Goal: Task Accomplishment & Management: Complete application form

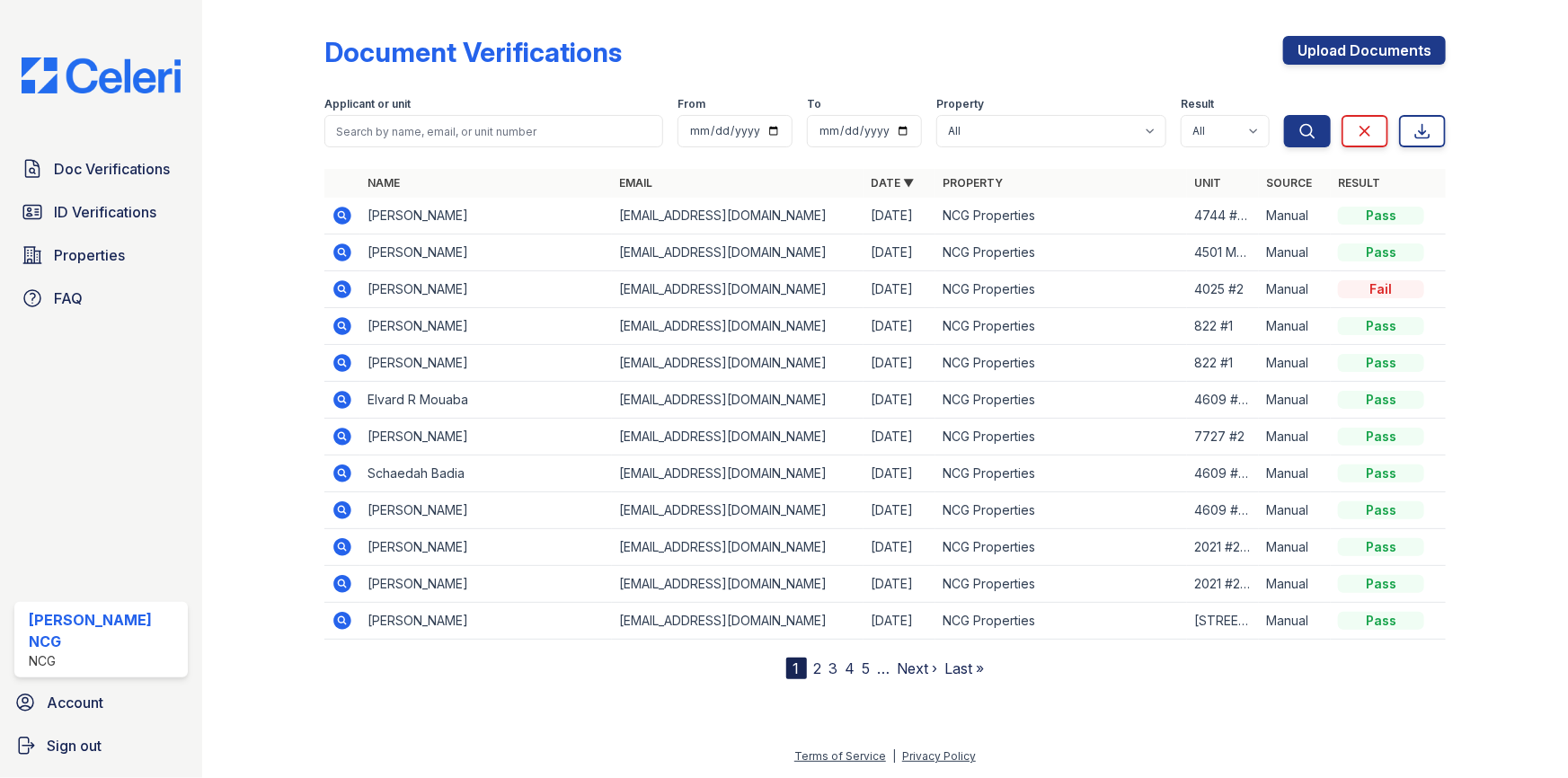
click at [1352, 57] on link "Upload Documents" at bounding box center [1363, 50] width 162 height 29
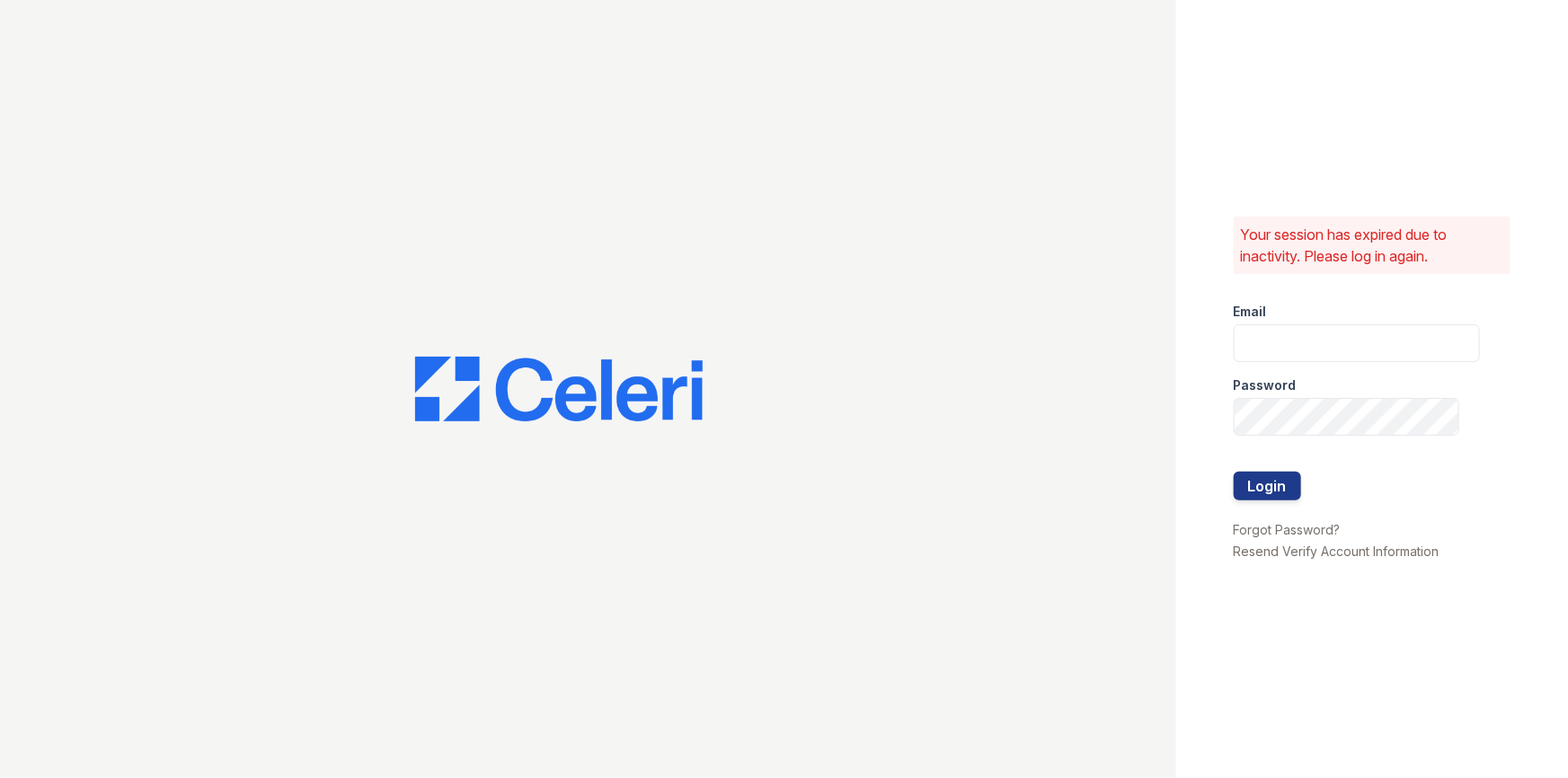
type input "[PERSON_NAME][EMAIL_ADDRESS][DOMAIN_NAME]"
click at [1265, 476] on button "Login" at bounding box center [1267, 486] width 67 height 29
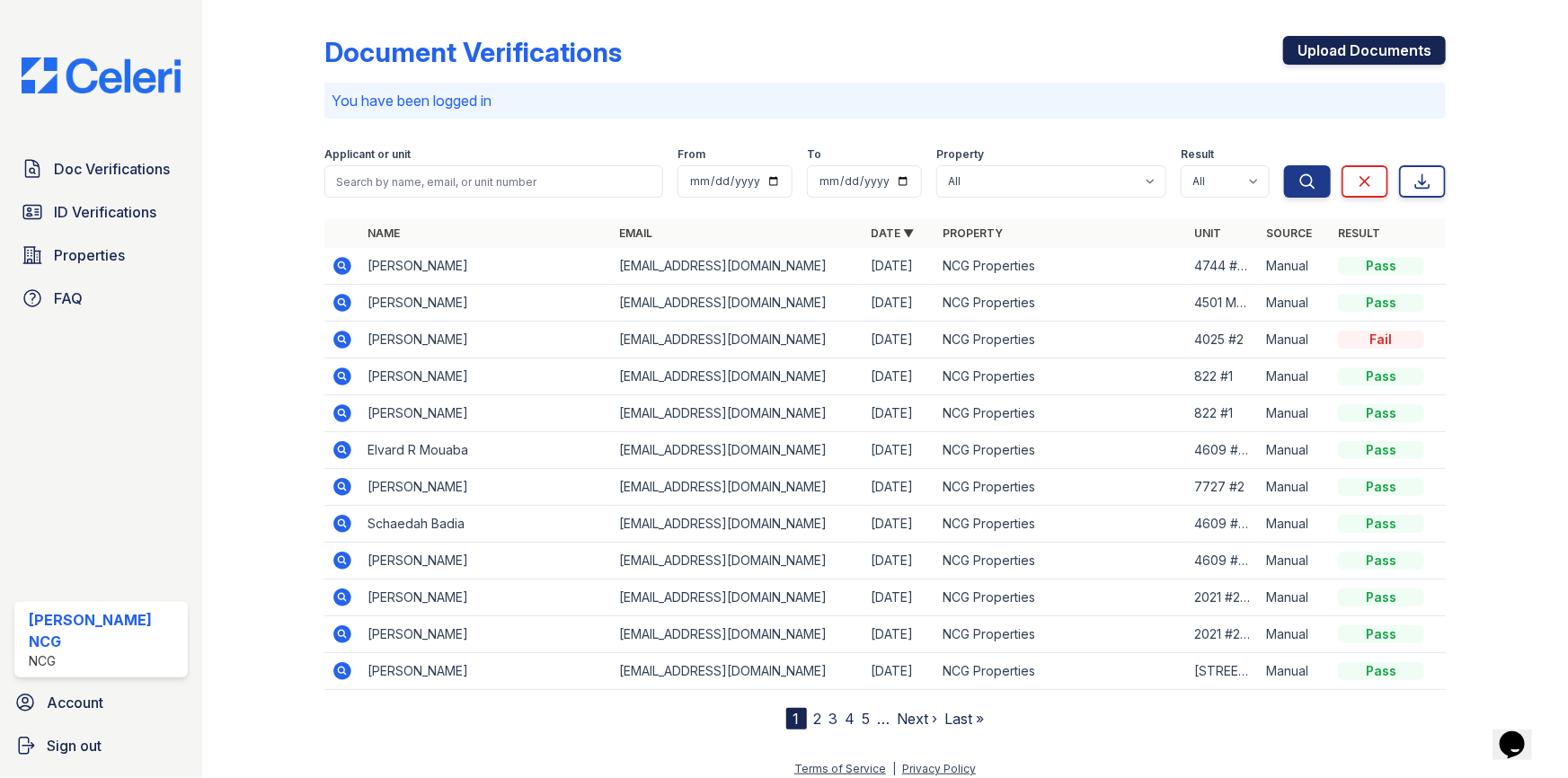
click at [1377, 45] on link "Upload Documents" at bounding box center [1363, 50] width 162 height 29
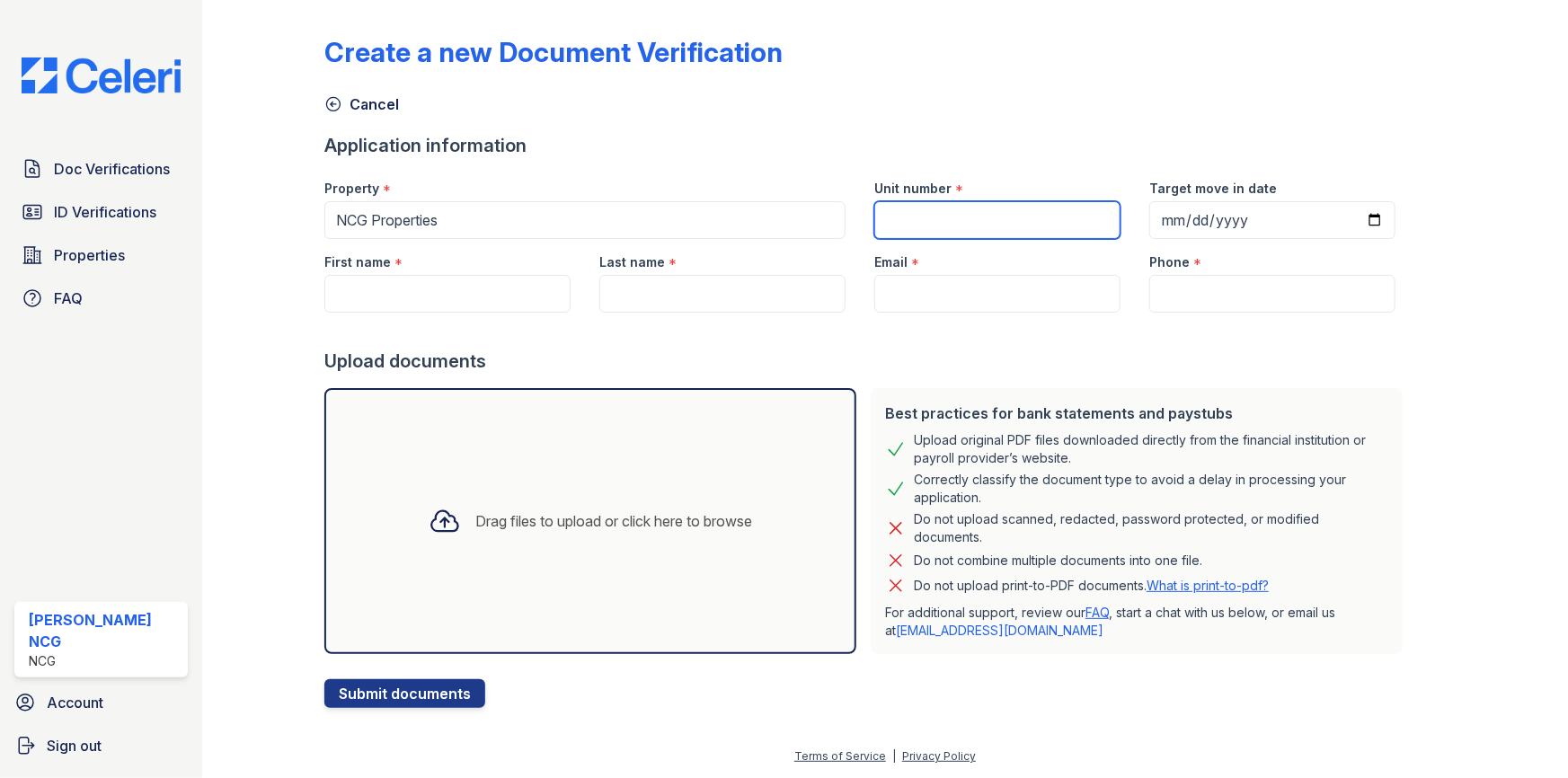
click at [952, 224] on input "Unit number" at bounding box center [997, 219] width 246 height 37
type input "4609 #101"
click at [1421, 137] on div "Create a new Document Verification Cancel Application information Property * NC…" at bounding box center [885, 356] width 1121 height 700
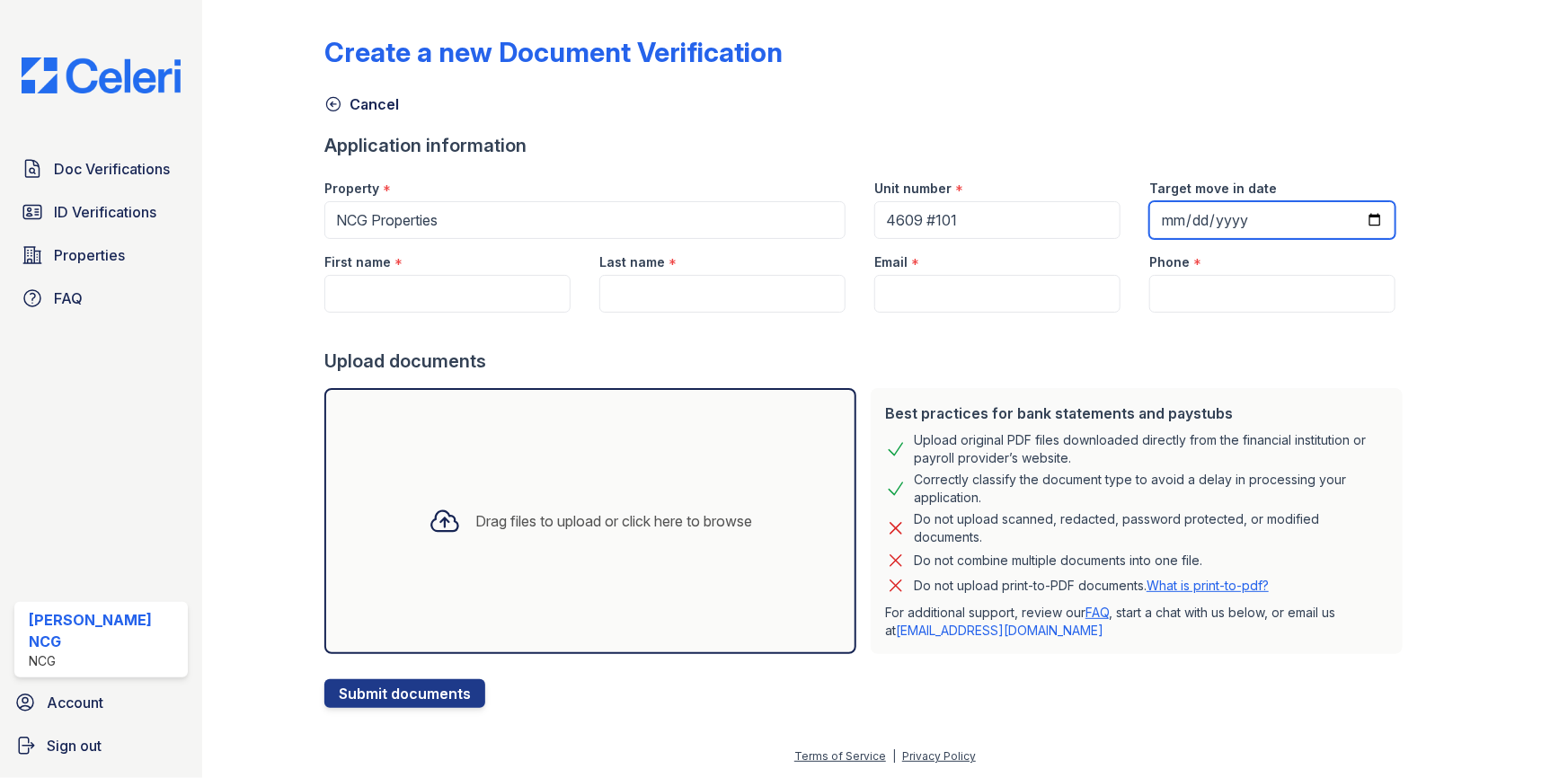
click at [1150, 217] on input "Target move in date" at bounding box center [1272, 219] width 246 height 37
type input "2025-10-19"
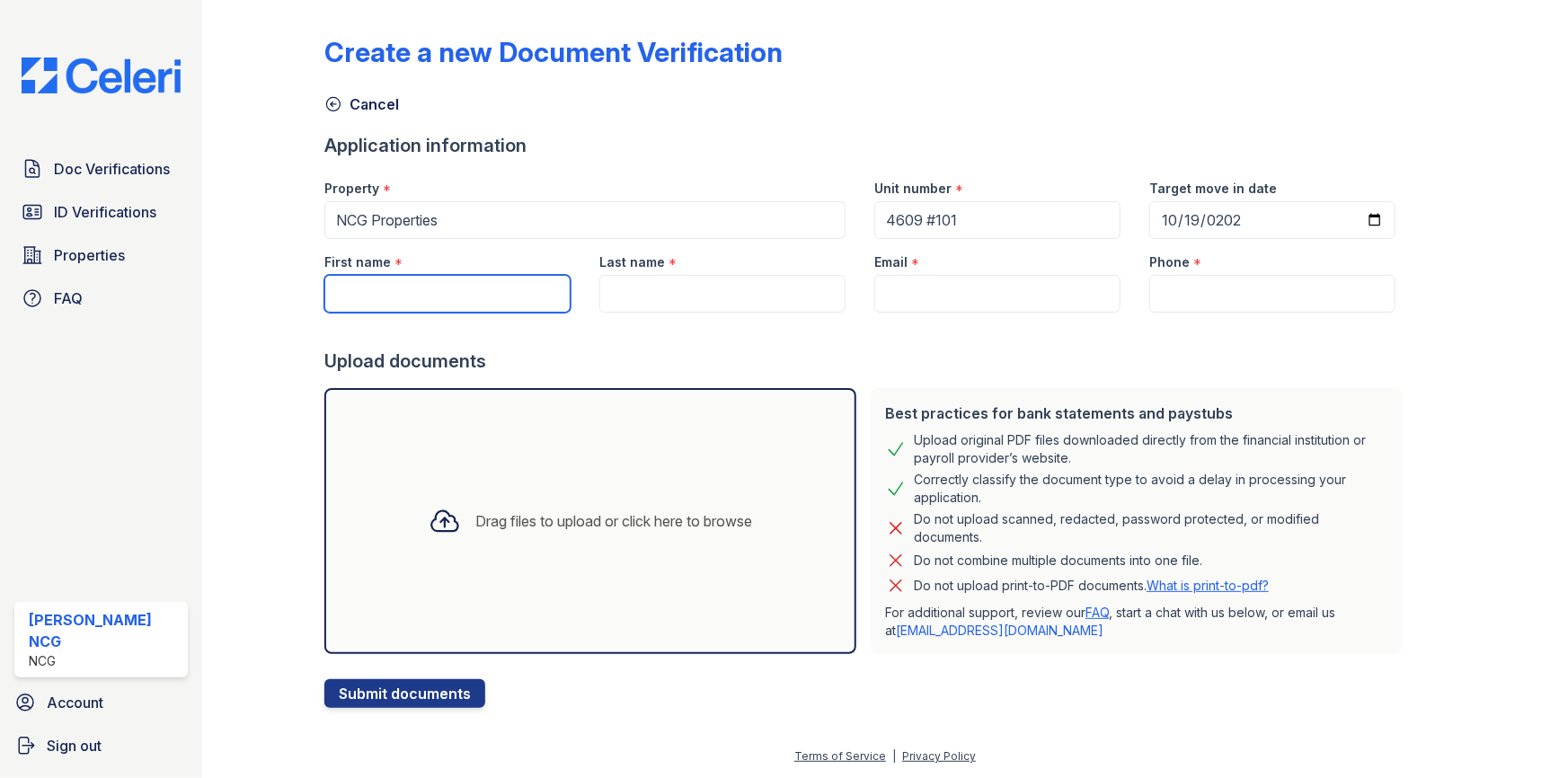
click at [425, 295] on input "First name" at bounding box center [448, 293] width 246 height 37
paste input "Chelsey"
type input "Chelsey"
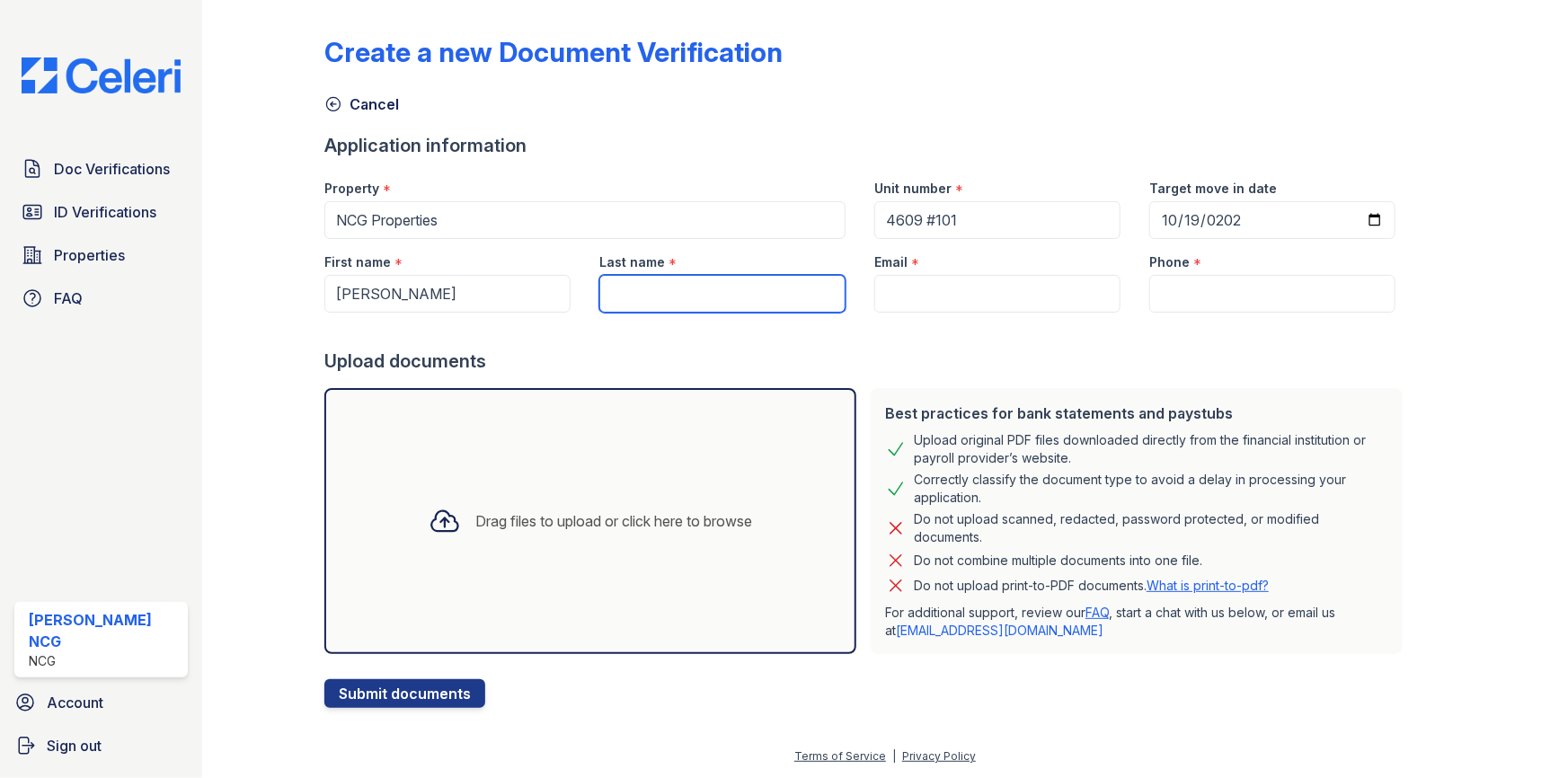
click at [671, 287] on input "Last name" at bounding box center [723, 293] width 246 height 37
paste input "Carter"
type input "Carter"
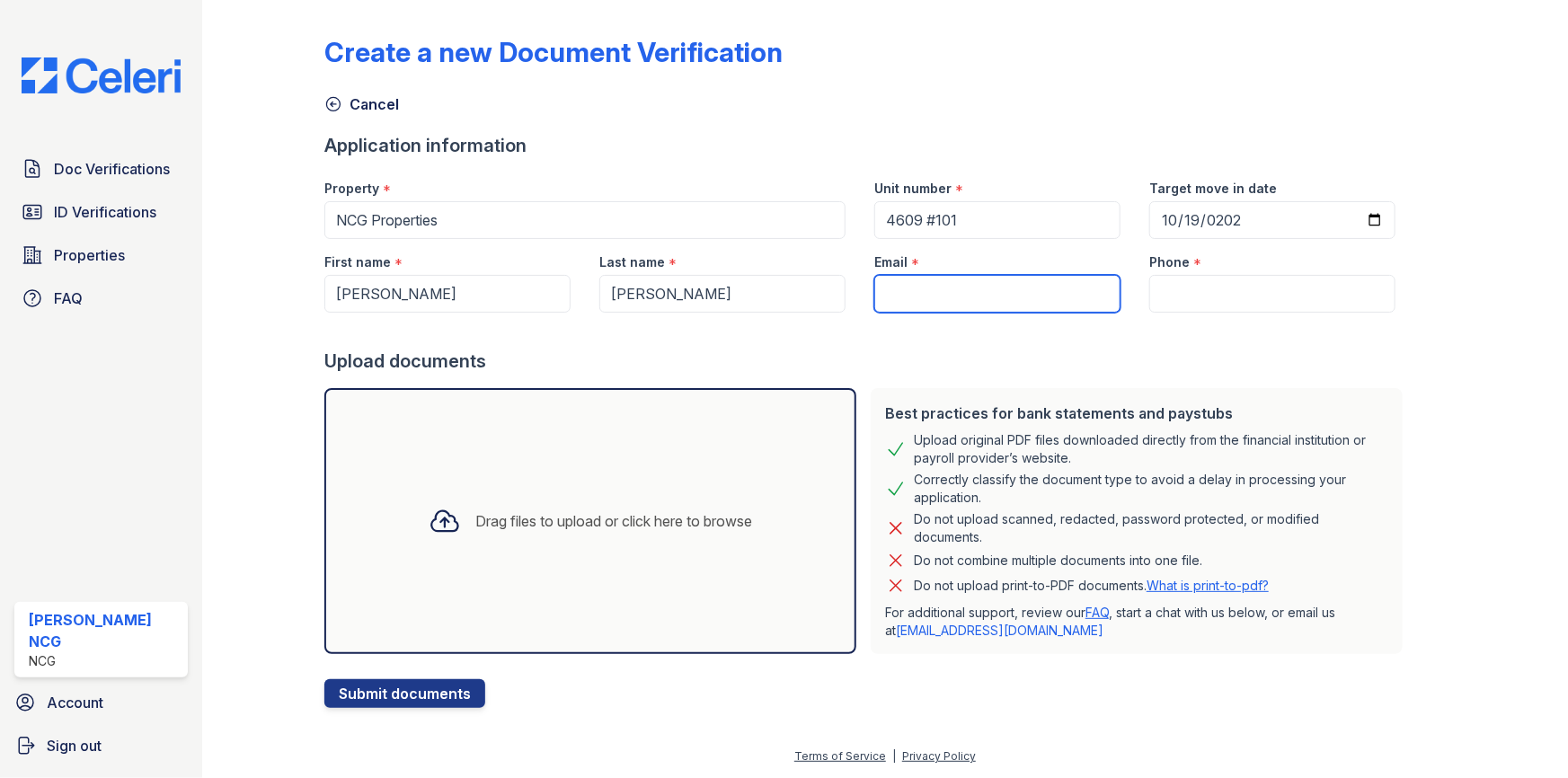
click at [943, 307] on input "Email" at bounding box center [997, 293] width 246 height 37
paste input "[EMAIL_ADDRESS][DOMAIN_NAME]"
type input "[EMAIL_ADDRESS][DOMAIN_NAME]"
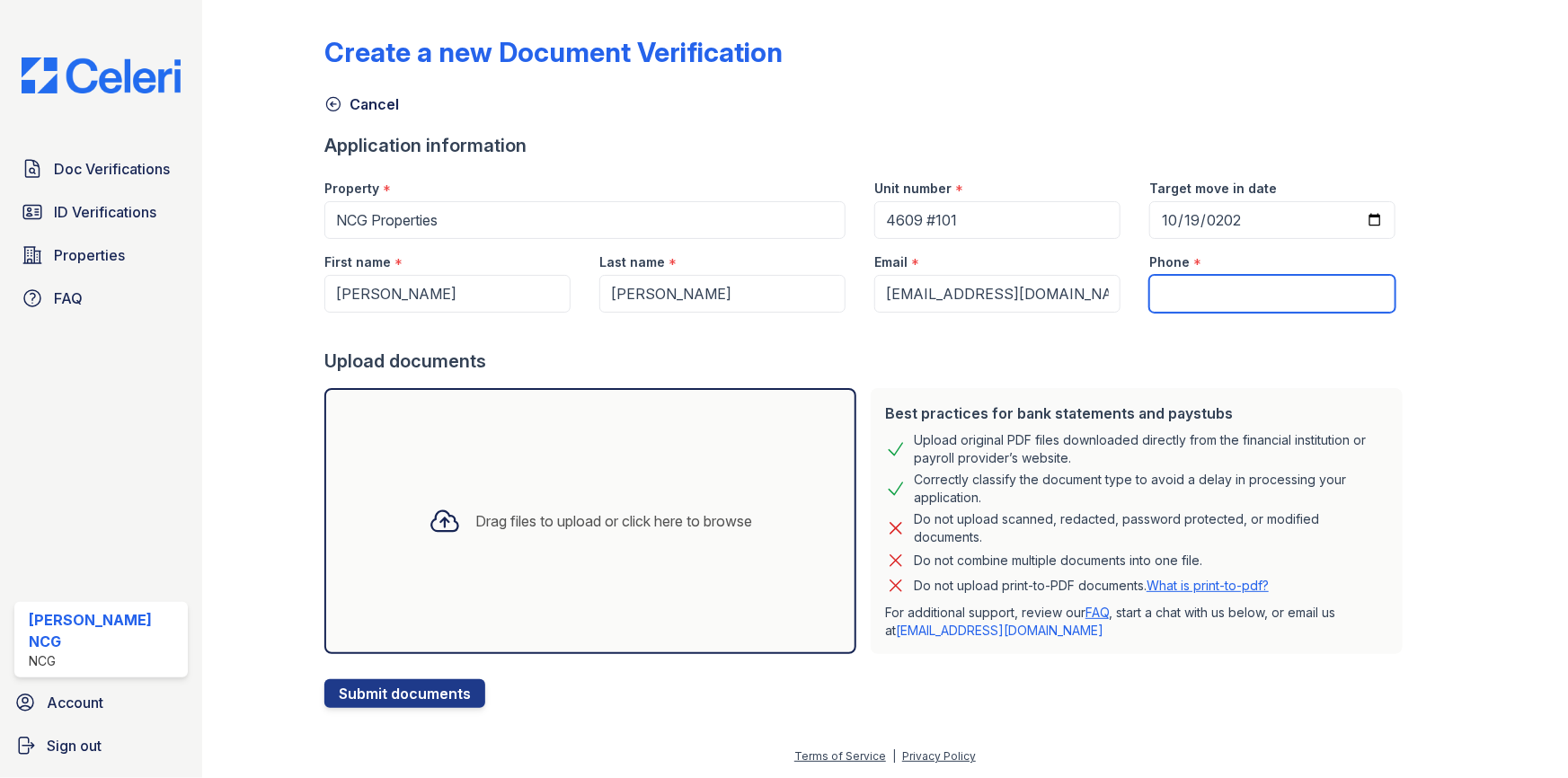
click at [1205, 290] on input "Phone" at bounding box center [1272, 293] width 246 height 37
paste input "(314)698-1771"
type input "(314)698-1771"
click at [1094, 350] on div "Upload documents" at bounding box center [868, 361] width 1086 height 25
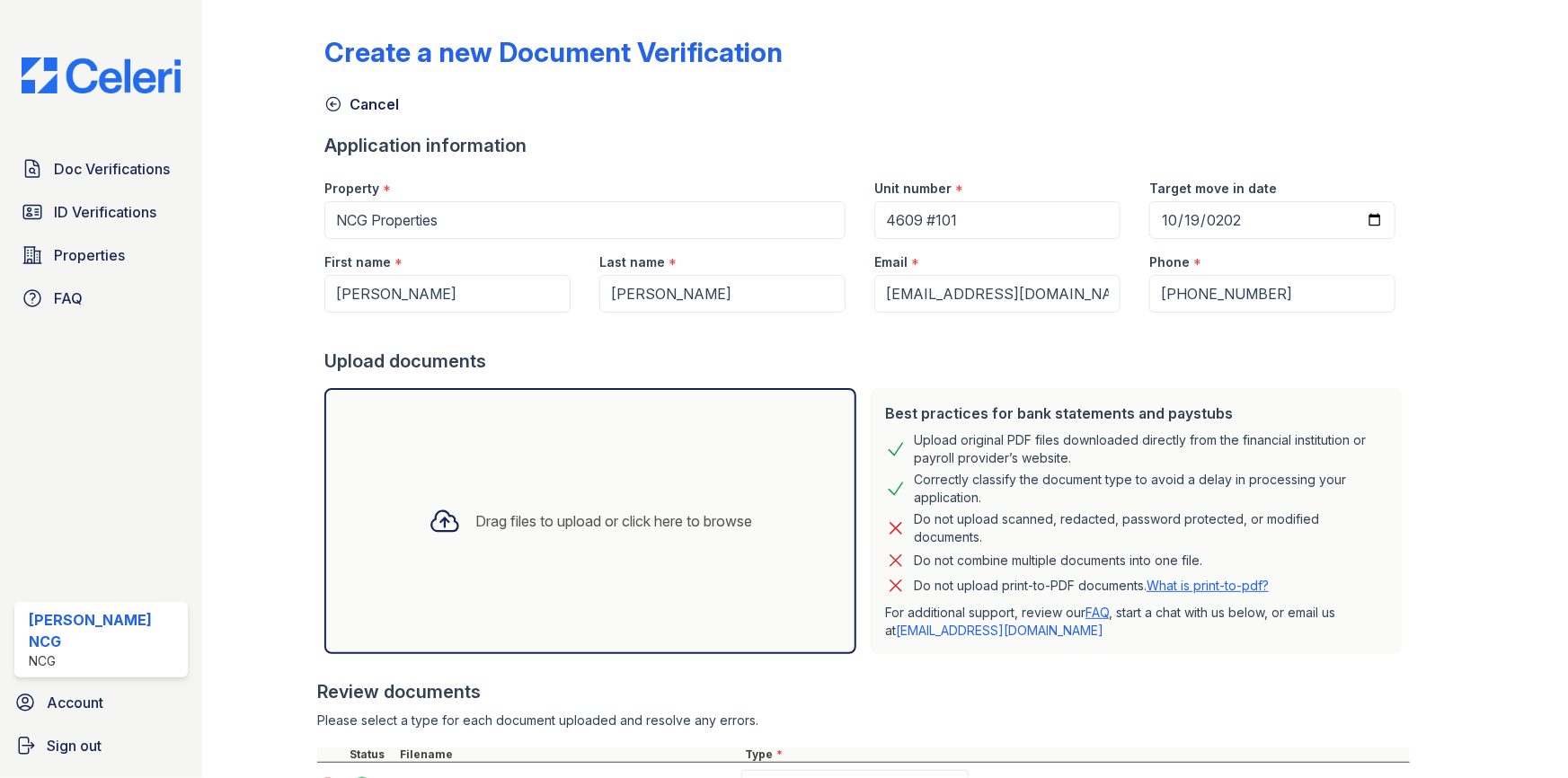
click at [272, 457] on div at bounding box center [277, 491] width 93 height 968
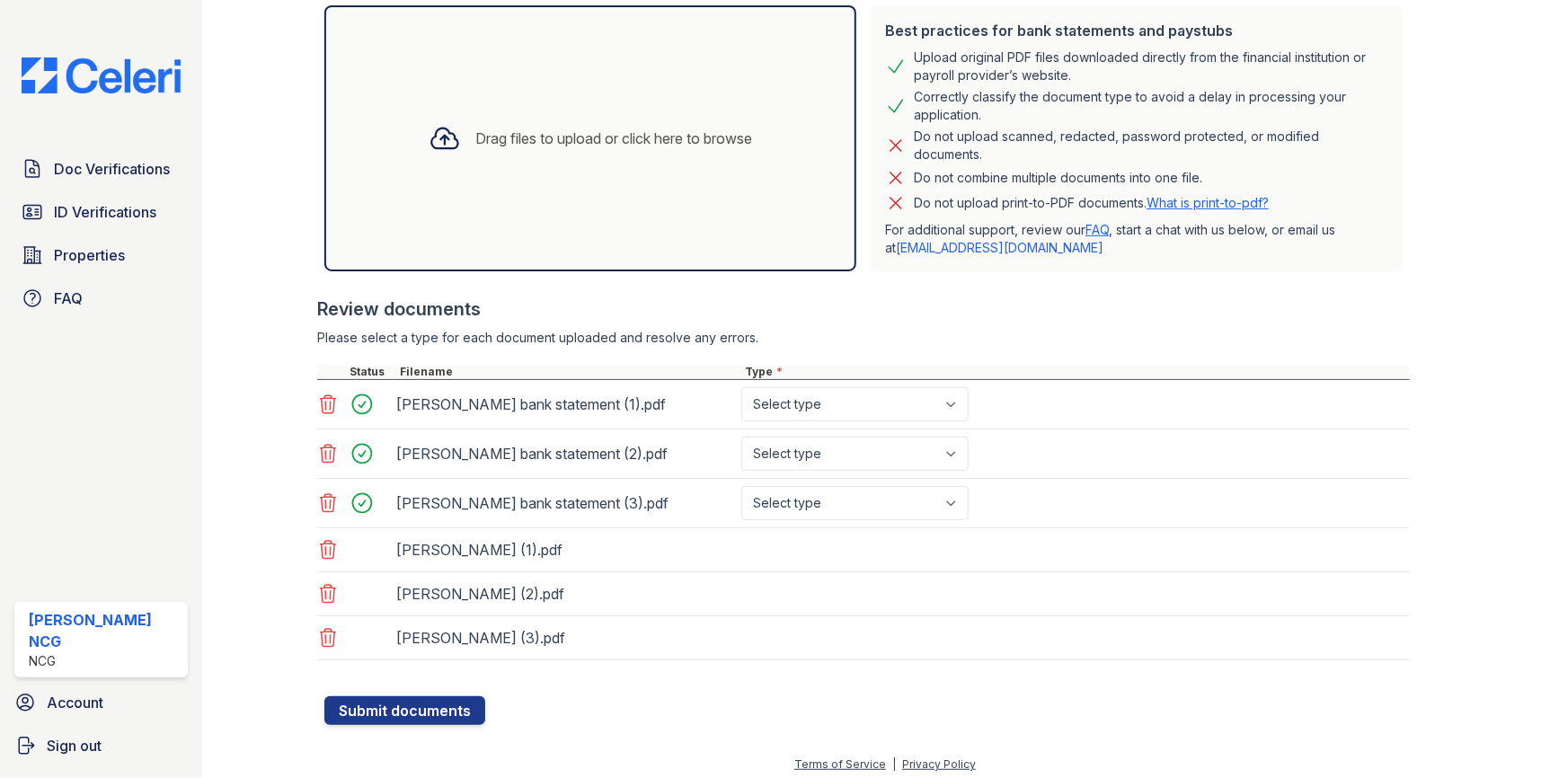
scroll to position [388, 0]
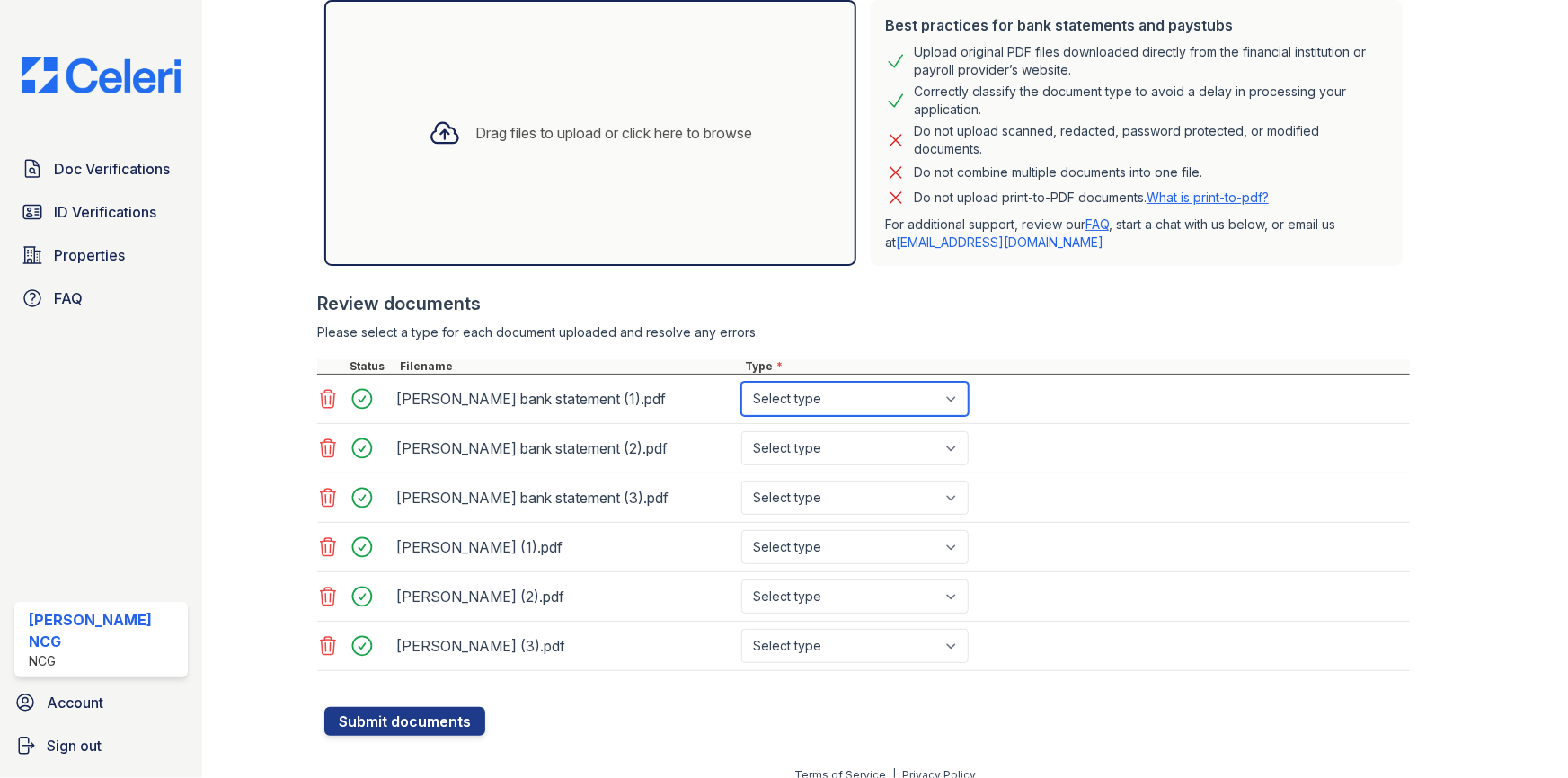
click at [844, 394] on select "Select type Paystub Bank Statement Offer Letter Tax Documents Benefit Award Let…" at bounding box center [854, 399] width 228 height 35
select select "bank_statement"
click at [741, 381] on select "Select type Paystub Bank Statement Offer Letter Tax Documents Benefit Award Let…" at bounding box center [854, 399] width 228 height 35
click at [820, 447] on select "Select type Paystub Bank Statement Offer Letter Tax Documents Benefit Award Let…" at bounding box center [854, 449] width 228 height 35
select select "bank_statement"
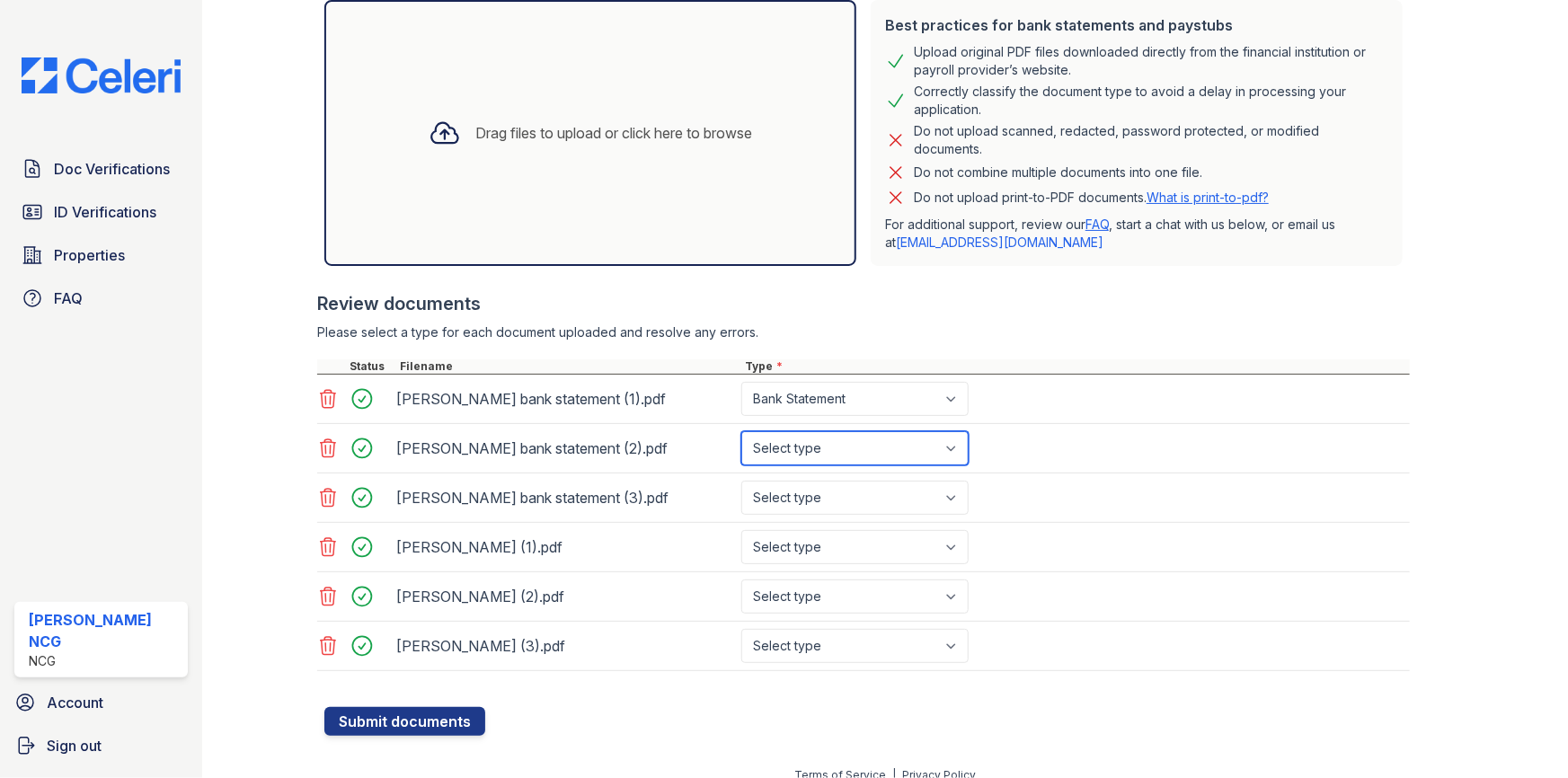
click at [741, 431] on select "Select type Paystub Bank Statement Offer Letter Tax Documents Benefit Award Let…" at bounding box center [854, 449] width 228 height 35
click at [821, 494] on select "Select type Paystub Bank Statement Offer Letter Tax Documents Benefit Award Let…" at bounding box center [854, 498] width 228 height 35
select select "bank_statement"
click at [741, 480] on select "Select type Paystub Bank Statement Offer Letter Tax Documents Benefit Award Let…" at bounding box center [854, 498] width 228 height 35
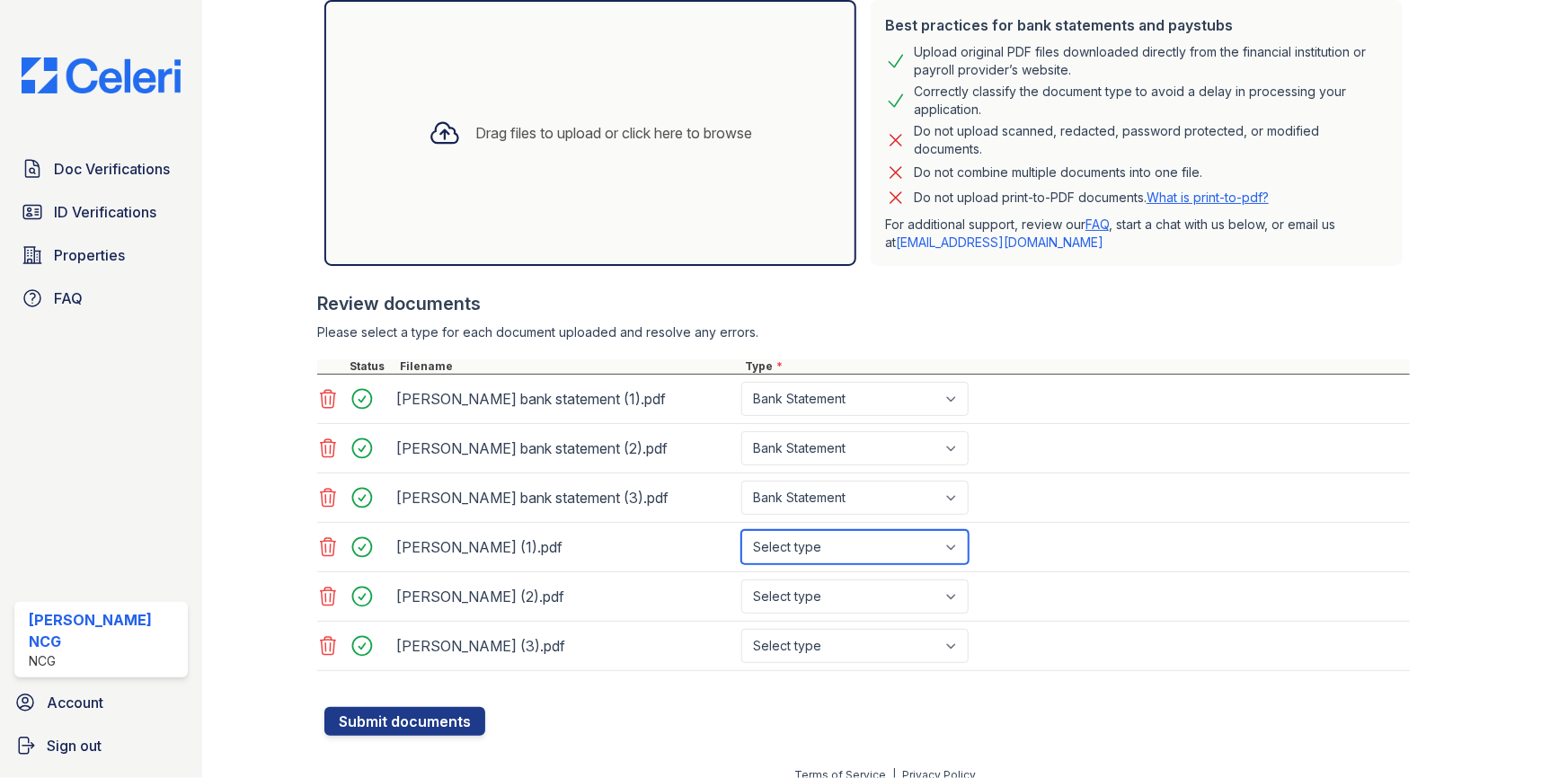
click at [809, 546] on select "Select type Paystub Bank Statement Offer Letter Tax Documents Benefit Award Let…" at bounding box center [854, 547] width 228 height 35
select select "paystub"
click at [741, 530] on select "Select type Paystub Bank Statement Offer Letter Tax Documents Benefit Award Let…" at bounding box center [854, 547] width 228 height 35
click at [821, 592] on select "Select type Paystub Bank Statement Offer Letter Tax Documents Benefit Award Let…" at bounding box center [854, 596] width 228 height 35
select select "paystub"
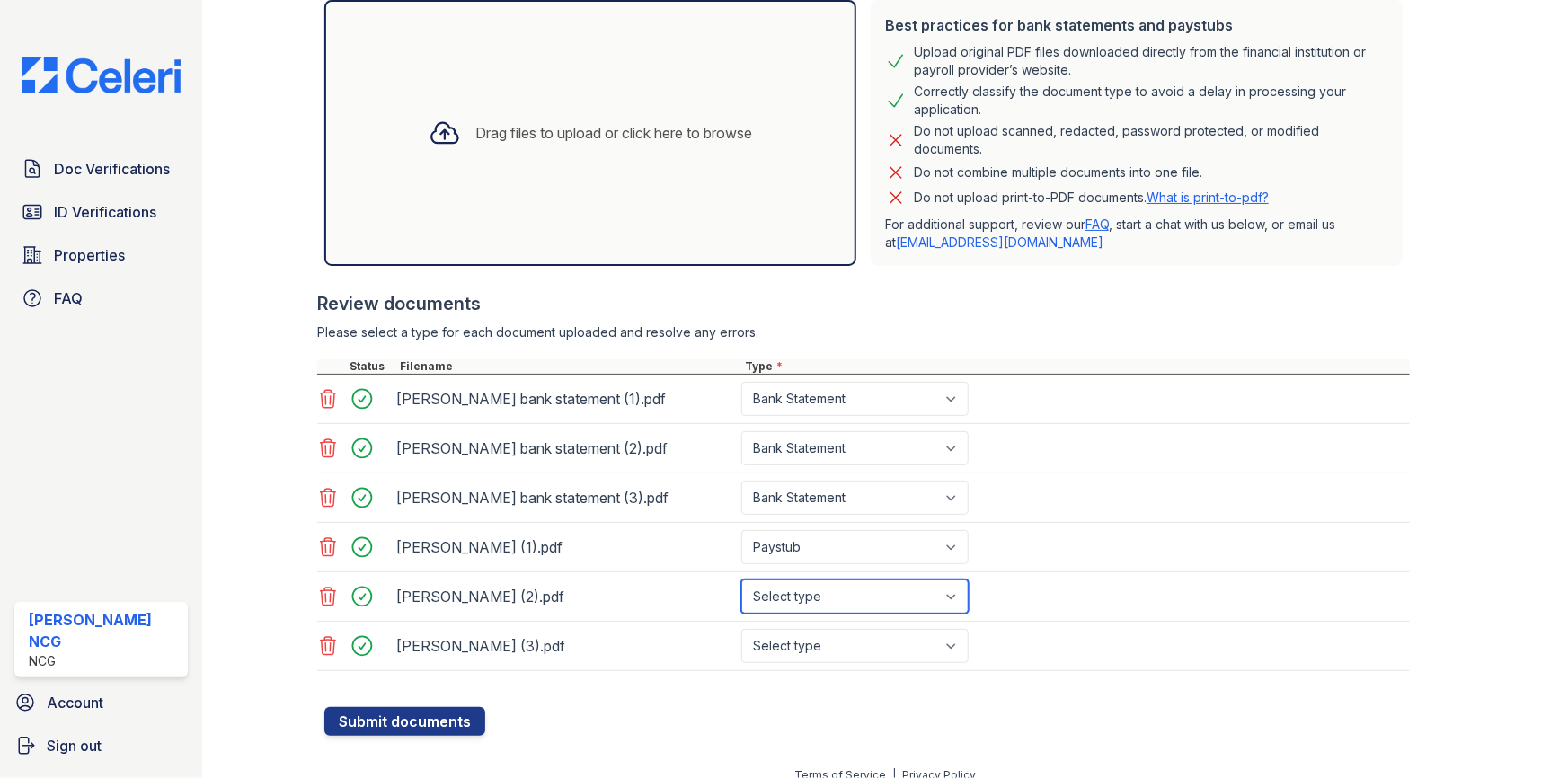
click at [741, 579] on select "Select type Paystub Bank Statement Offer Letter Tax Documents Benefit Award Let…" at bounding box center [854, 596] width 228 height 35
click at [807, 646] on select "Select type Paystub Bank Statement Offer Letter Tax Documents Benefit Award Let…" at bounding box center [854, 646] width 228 height 35
select select "paystub"
click at [741, 629] on select "Select type Paystub Bank Statement Offer Letter Tax Documents Benefit Award Let…" at bounding box center [854, 646] width 228 height 35
drag, startPoint x: 771, startPoint y: 677, endPoint x: 754, endPoint y: 687, distance: 19.7
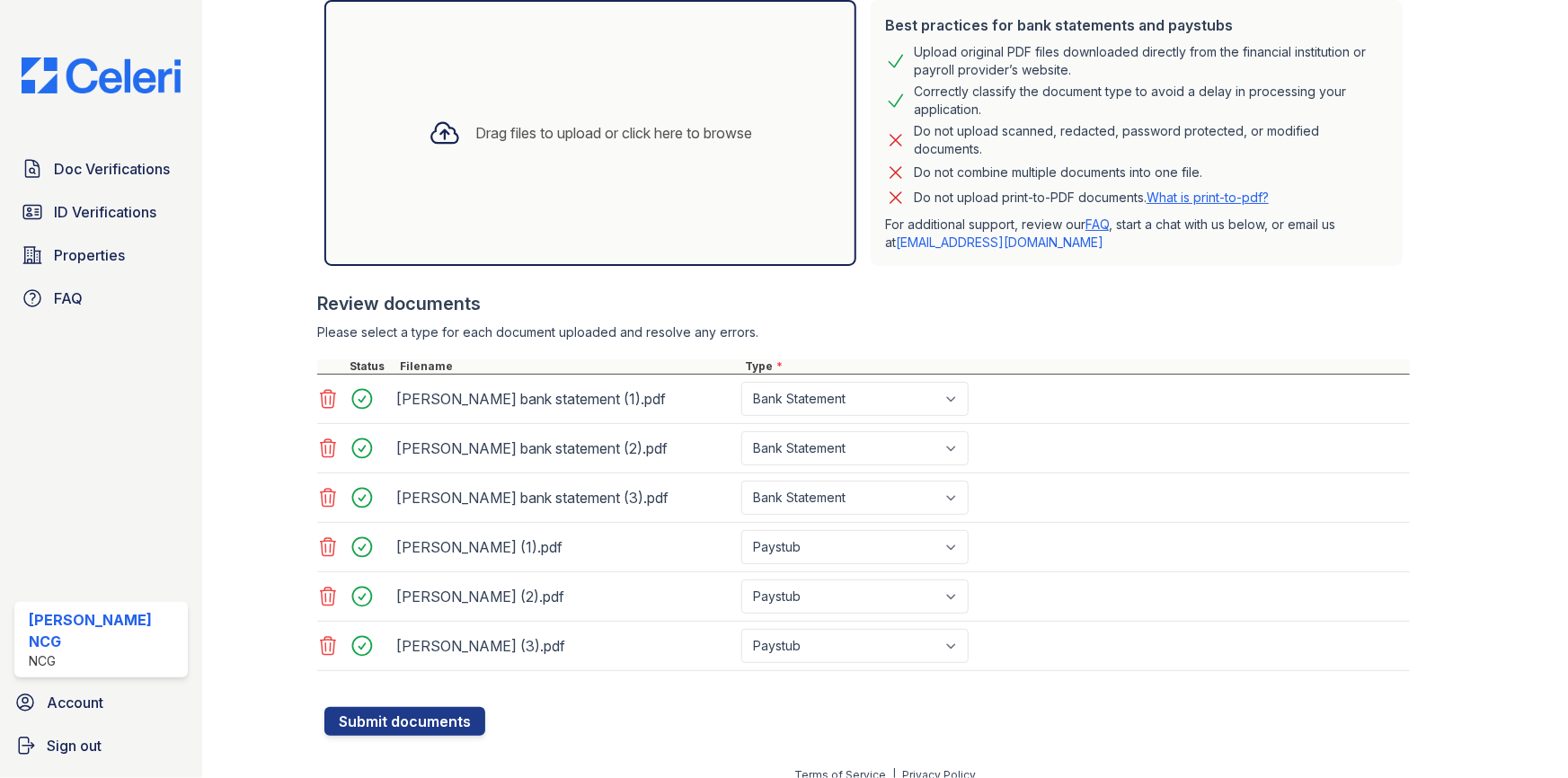
click at [770, 677] on div at bounding box center [863, 679] width 1092 height 18
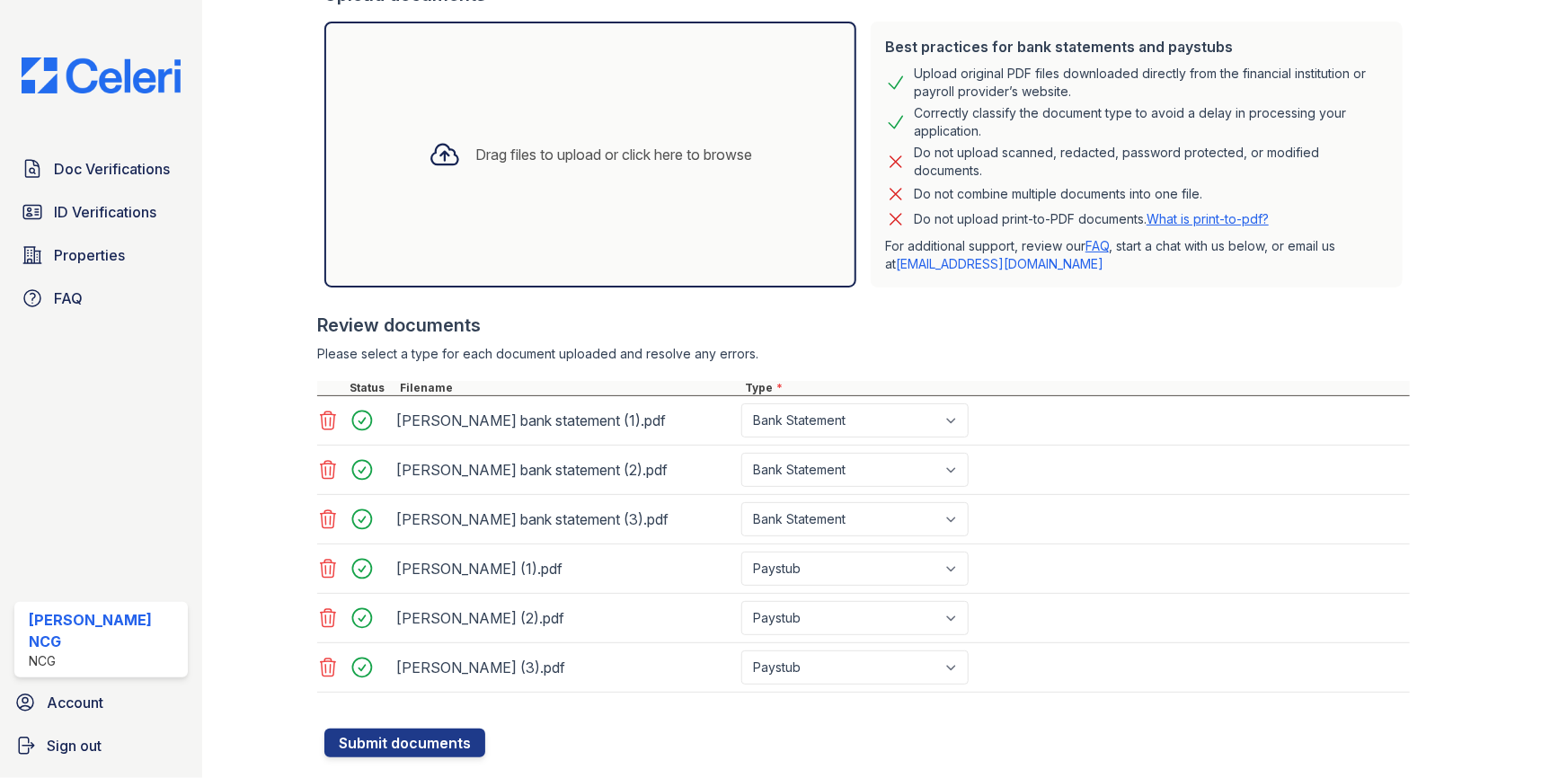
scroll to position [404, 0]
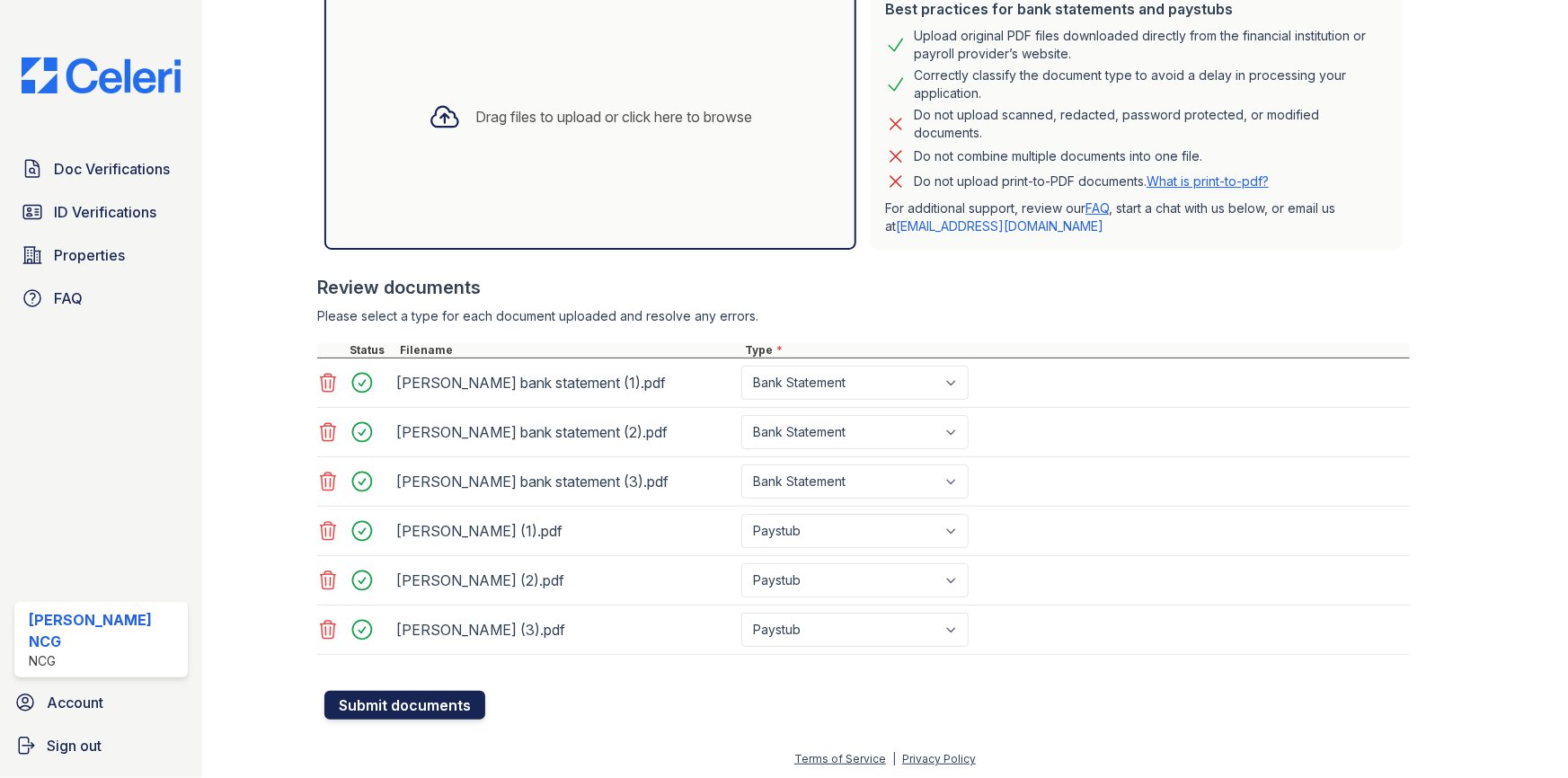
click at [423, 702] on button "Submit documents" at bounding box center [404, 705] width 160 height 29
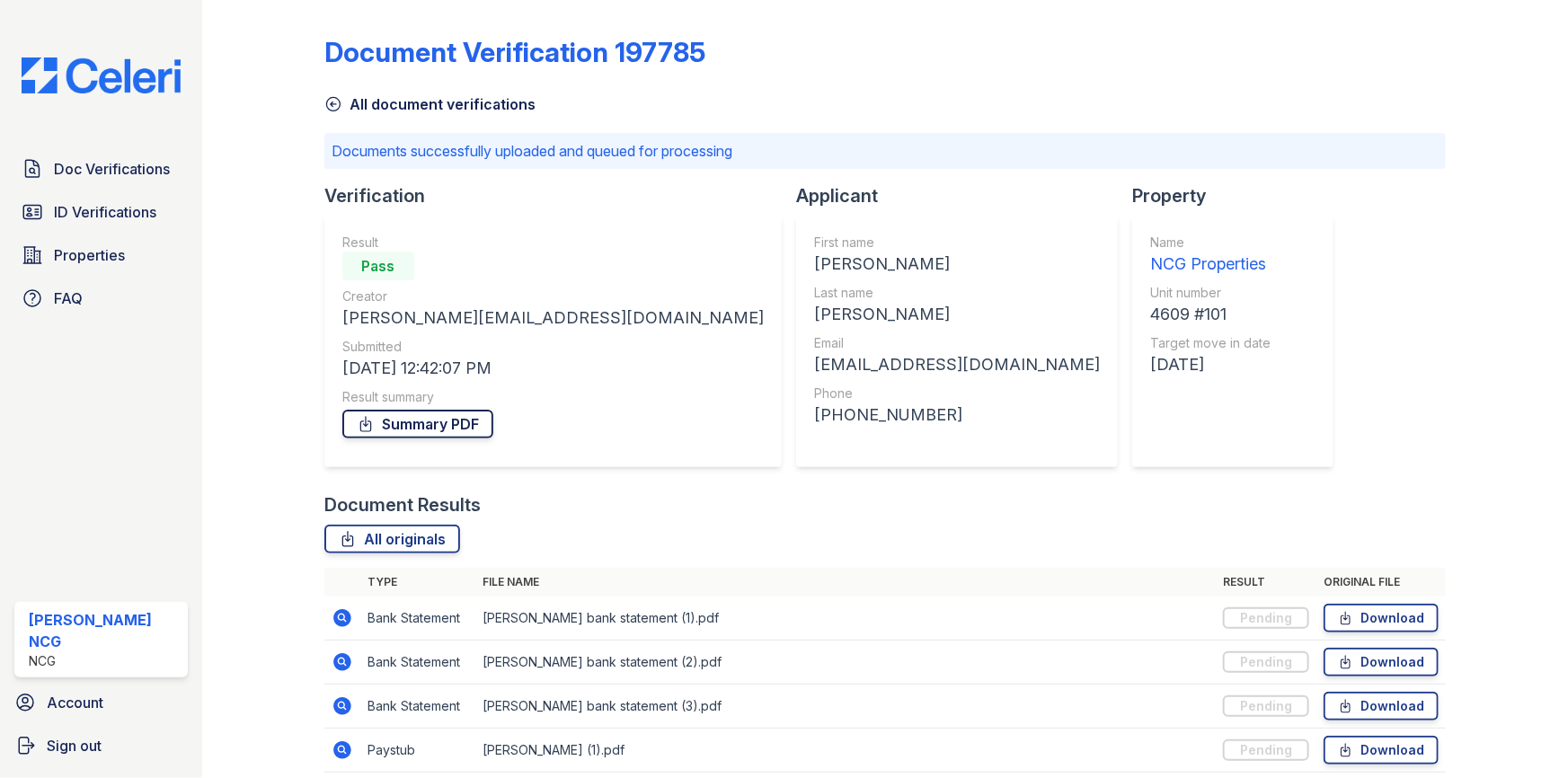
click at [427, 429] on link "Summary PDF" at bounding box center [417, 424] width 151 height 29
click at [1290, 175] on div "Document Verification 197785 All document verifications Documents successfully …" at bounding box center [885, 442] width 1121 height 871
click at [104, 170] on span "Doc Verifications" at bounding box center [111, 169] width 116 height 21
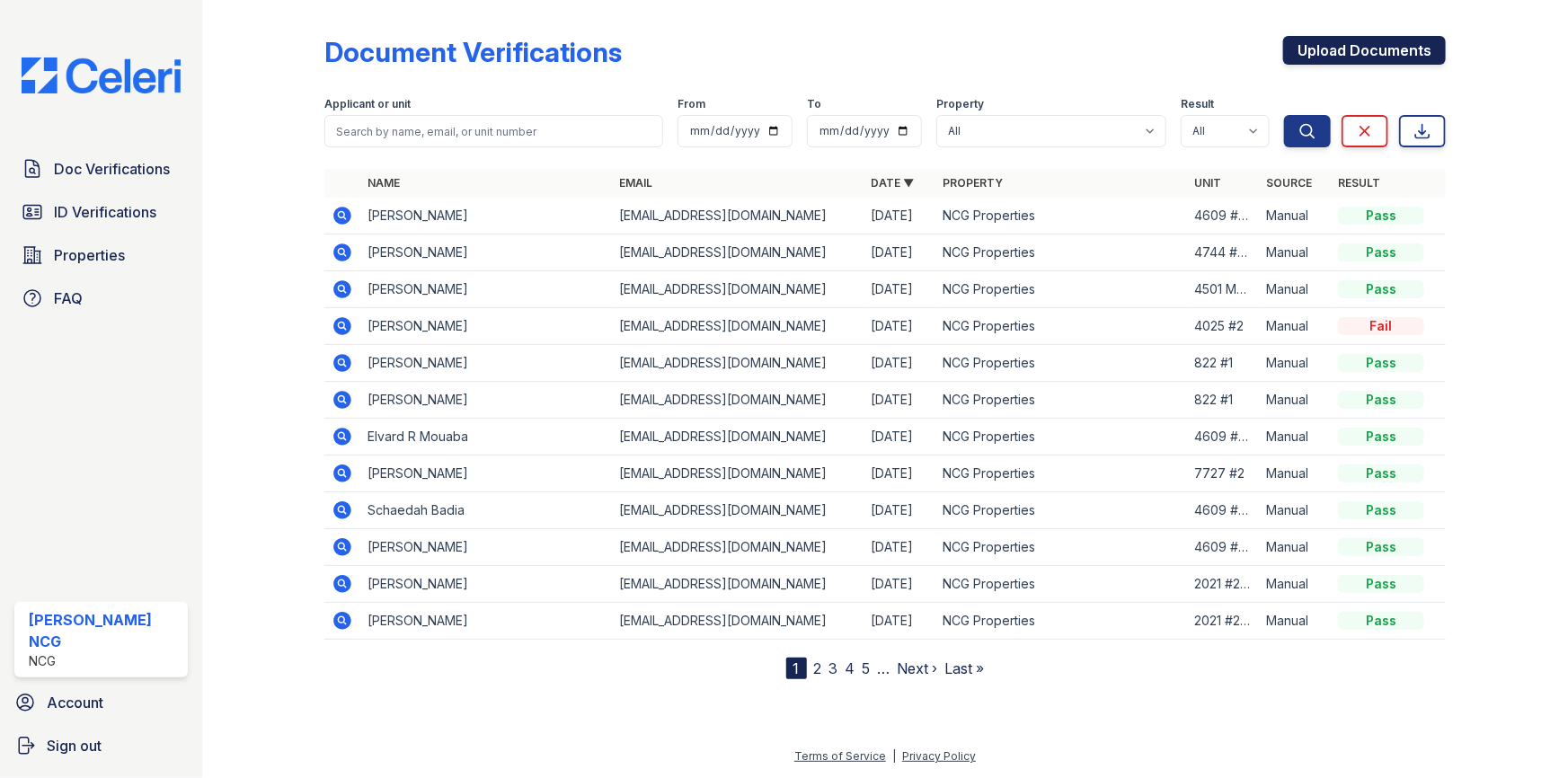
click at [1340, 57] on link "Upload Documents" at bounding box center [1363, 50] width 162 height 29
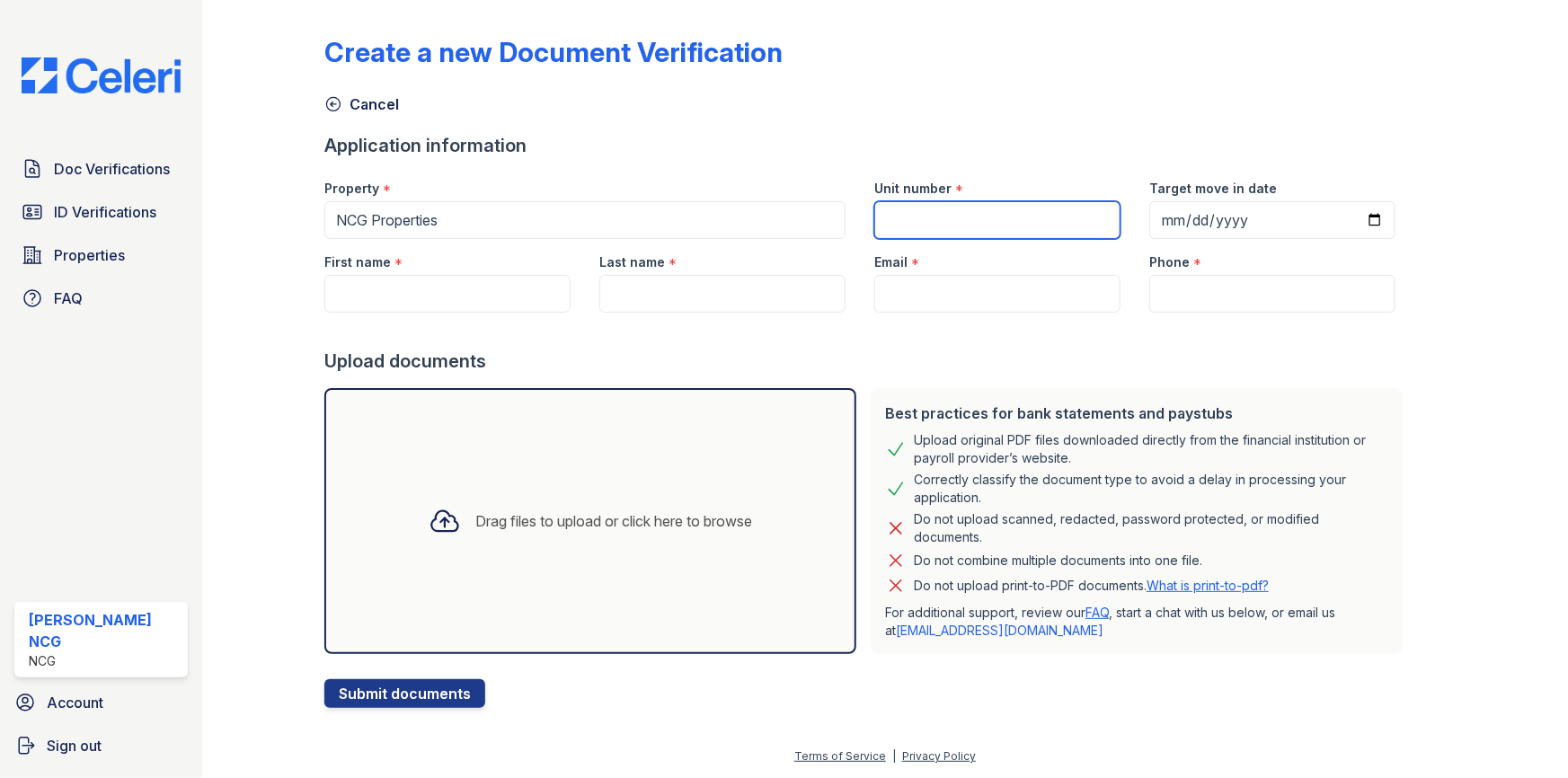
click at [912, 224] on input "Unit number" at bounding box center [997, 219] width 246 height 37
type input "4529 Maple"
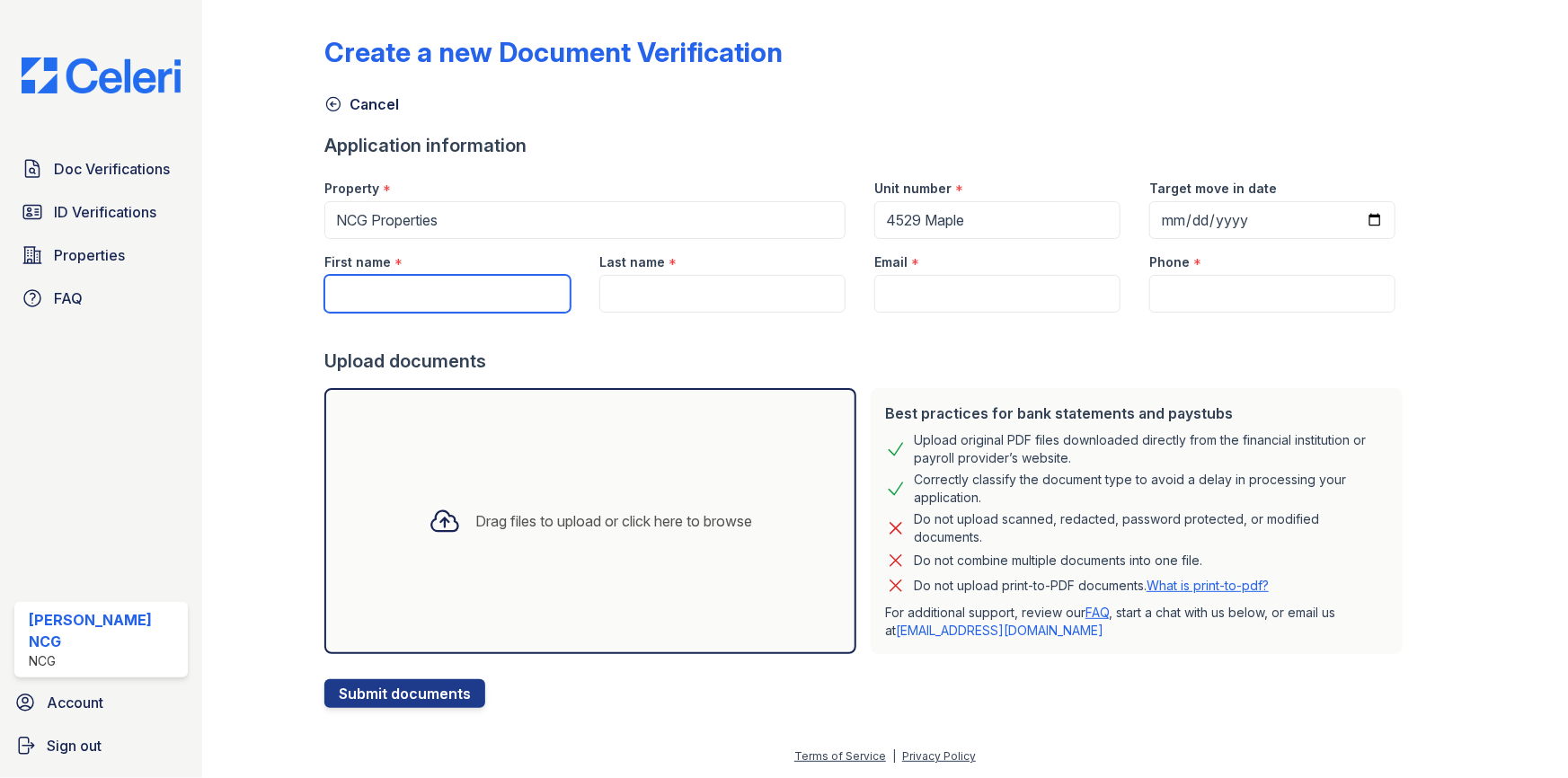
click at [408, 293] on input "First name" at bounding box center [448, 293] width 246 height 37
paste input "[PERSON_NAME]"
type input "[PERSON_NAME]"
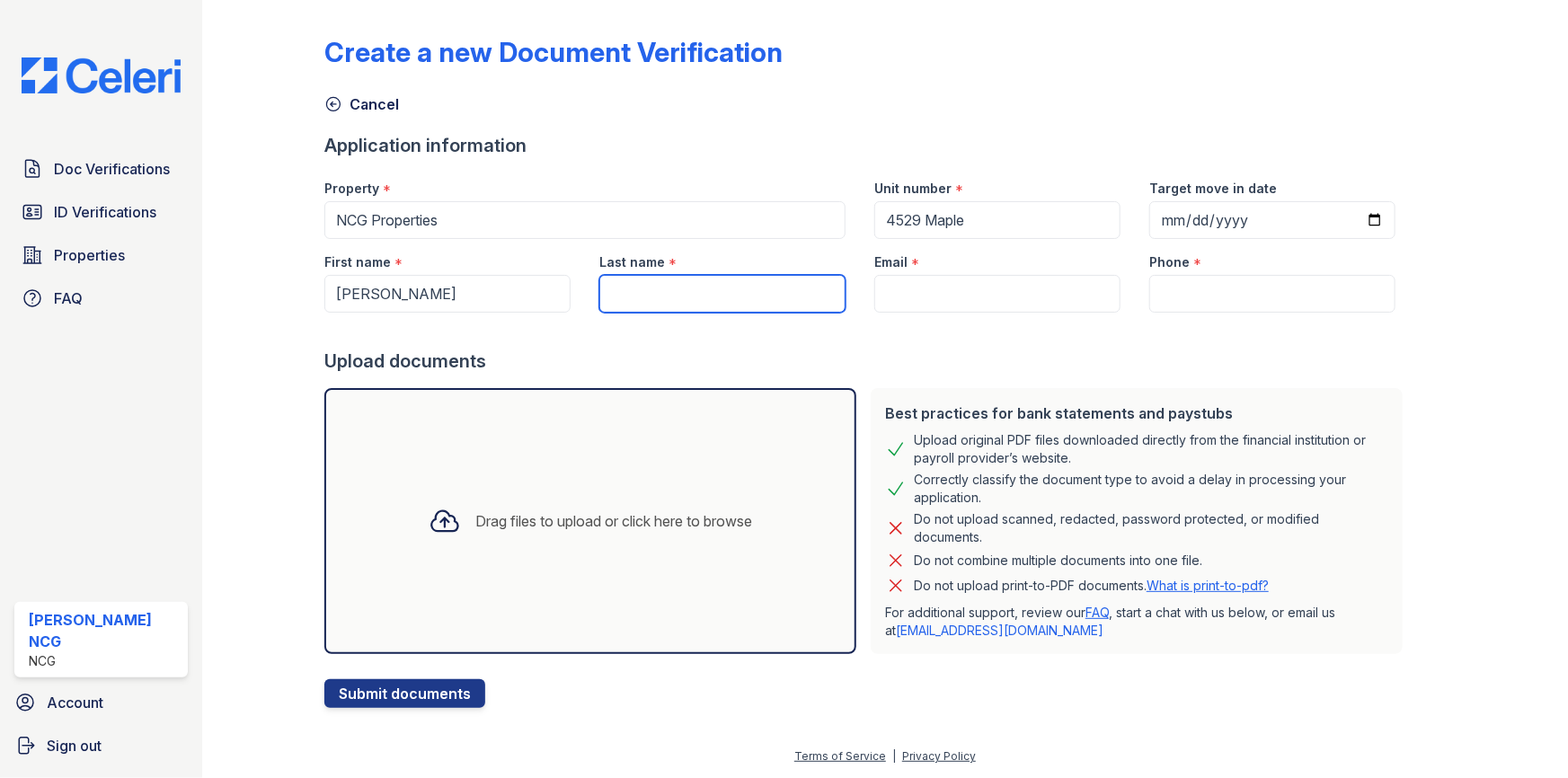
click at [770, 295] on input "Last name" at bounding box center [723, 293] width 246 height 37
paste input "[PERSON_NAME]"
type input "[PERSON_NAME]"
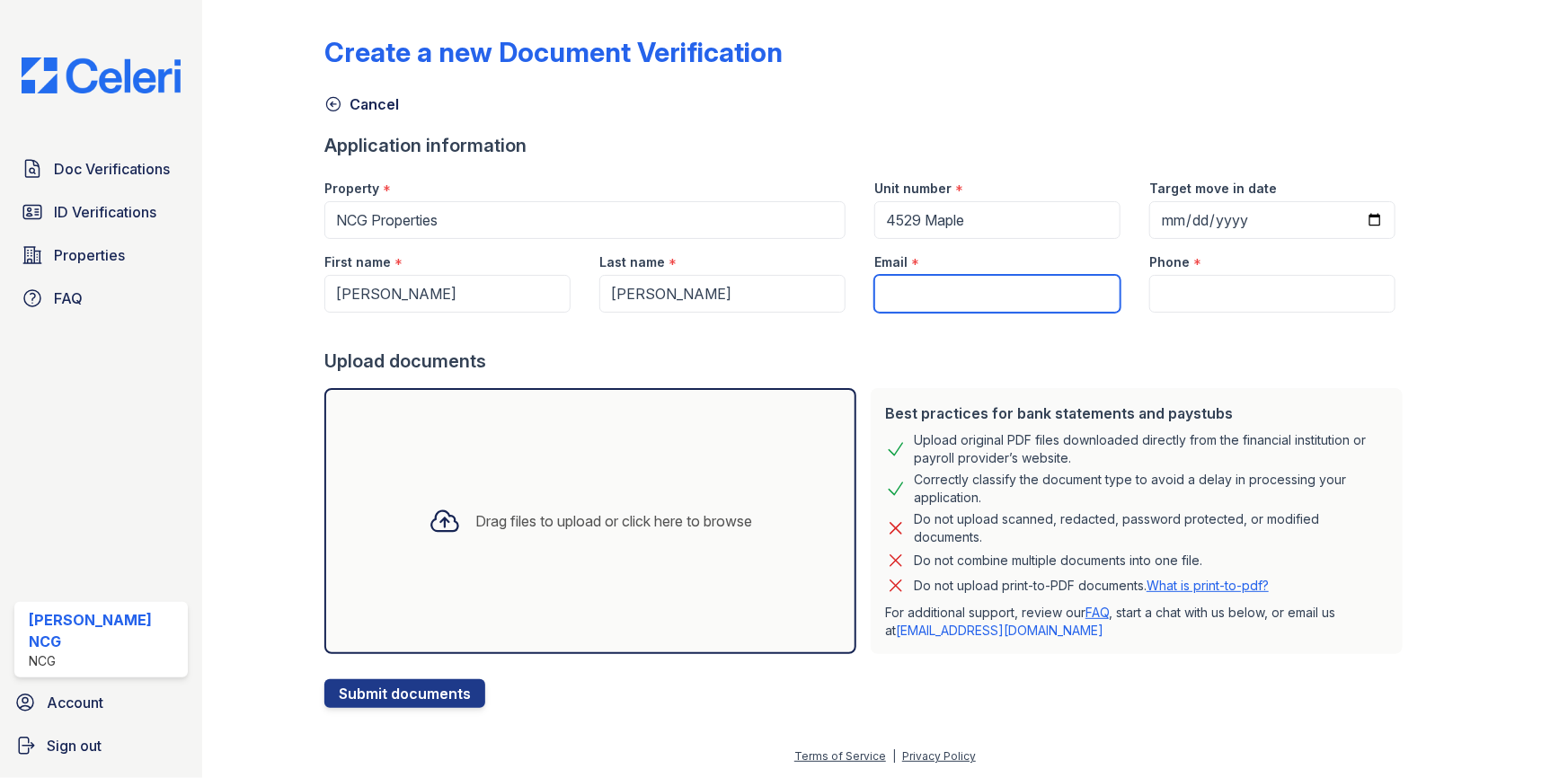
click at [908, 280] on input "Email" at bounding box center [997, 293] width 246 height 37
paste input "[EMAIL_ADDRESS][DOMAIN_NAME]"
type input "[EMAIL_ADDRESS][DOMAIN_NAME]"
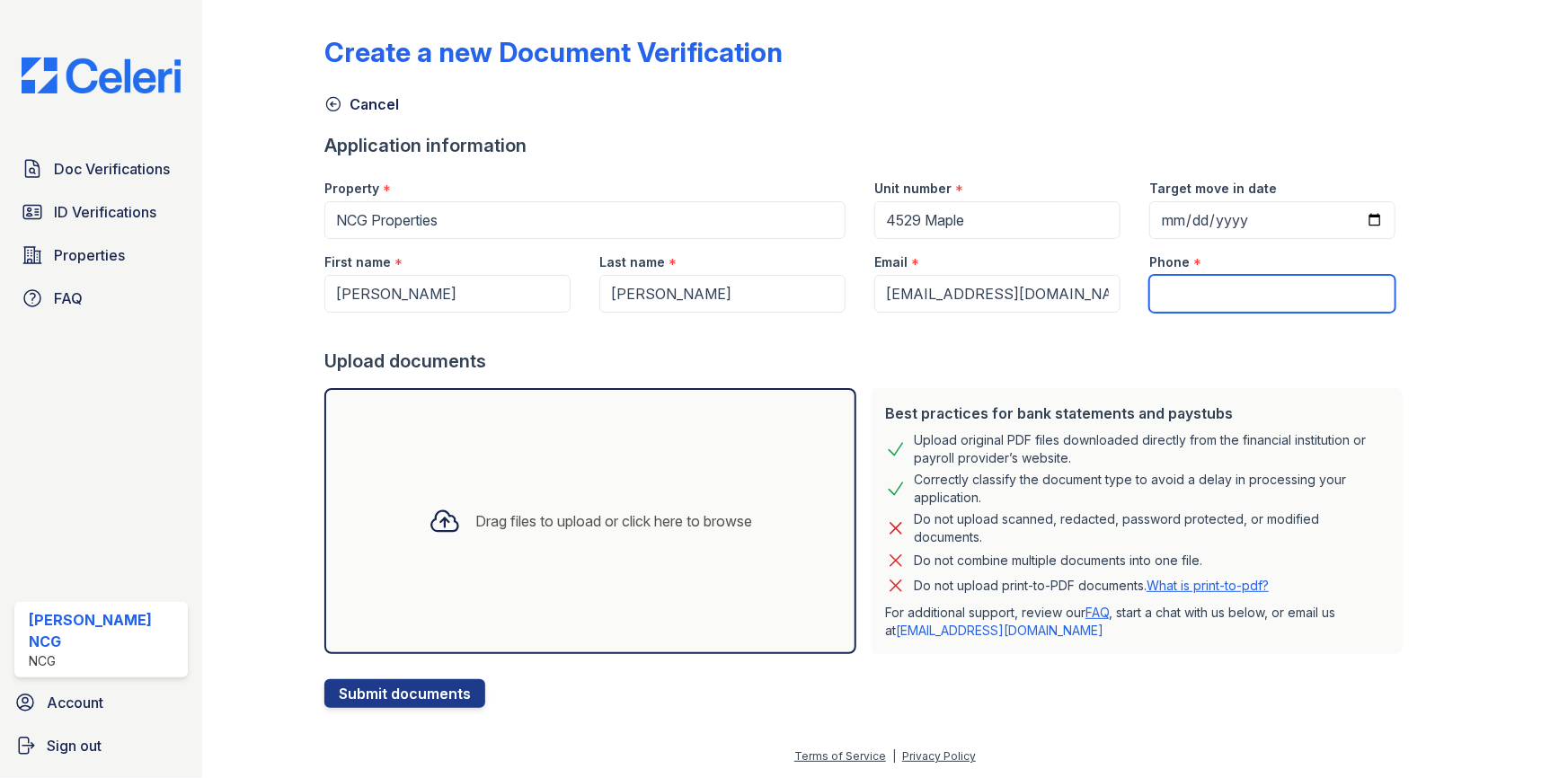
drag, startPoint x: 1183, startPoint y: 287, endPoint x: 1172, endPoint y: 301, distance: 17.8
click at [1184, 287] on input "Phone" at bounding box center [1272, 293] width 246 height 37
paste input "(773)837-6702"
type input "(773)837-6702"
click at [1077, 354] on div "Upload documents" at bounding box center [868, 361] width 1086 height 25
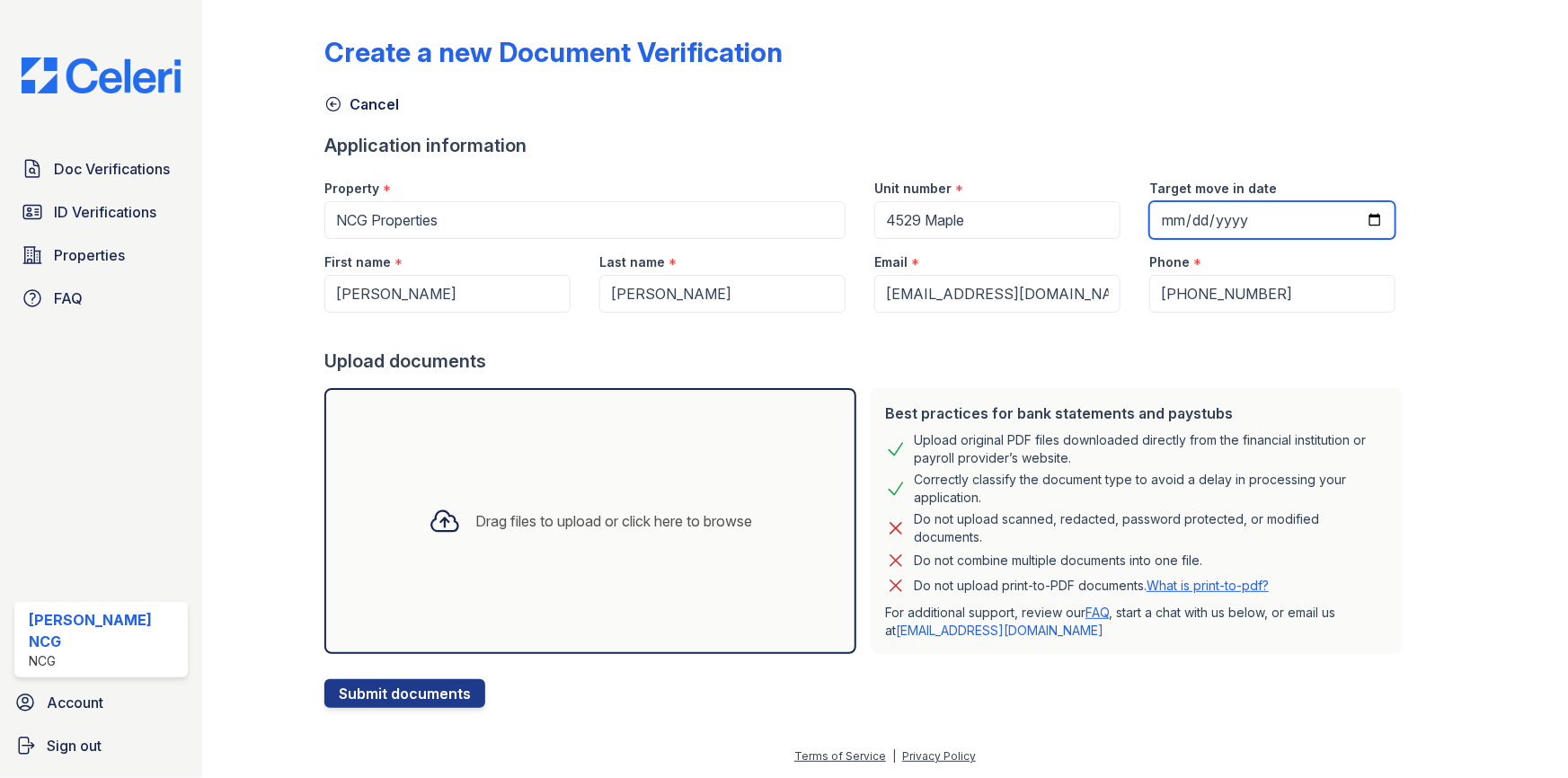
click at [1160, 221] on input "Target move in date" at bounding box center [1272, 219] width 246 height 37
type input "2025-10-01"
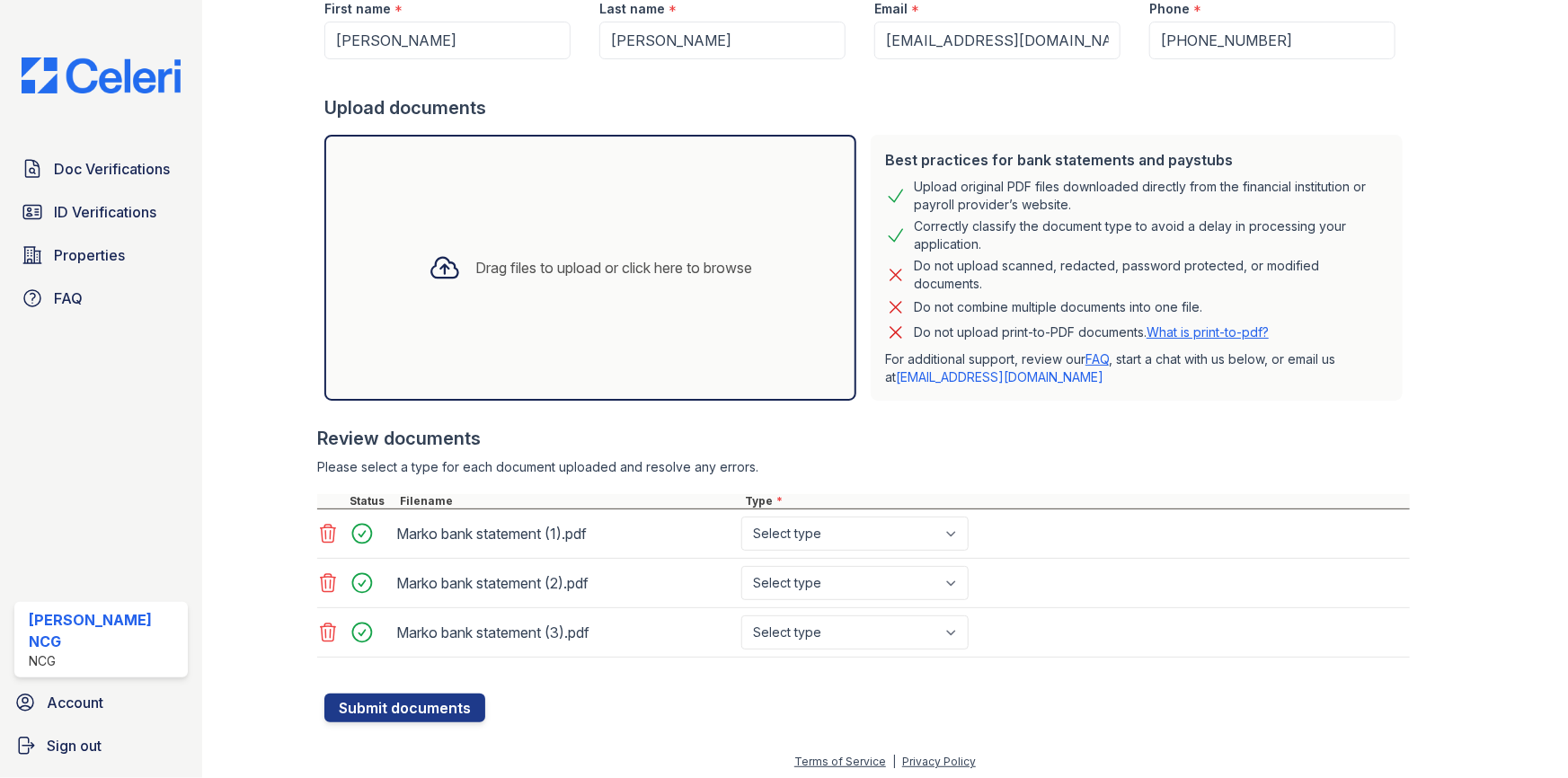
scroll to position [256, 0]
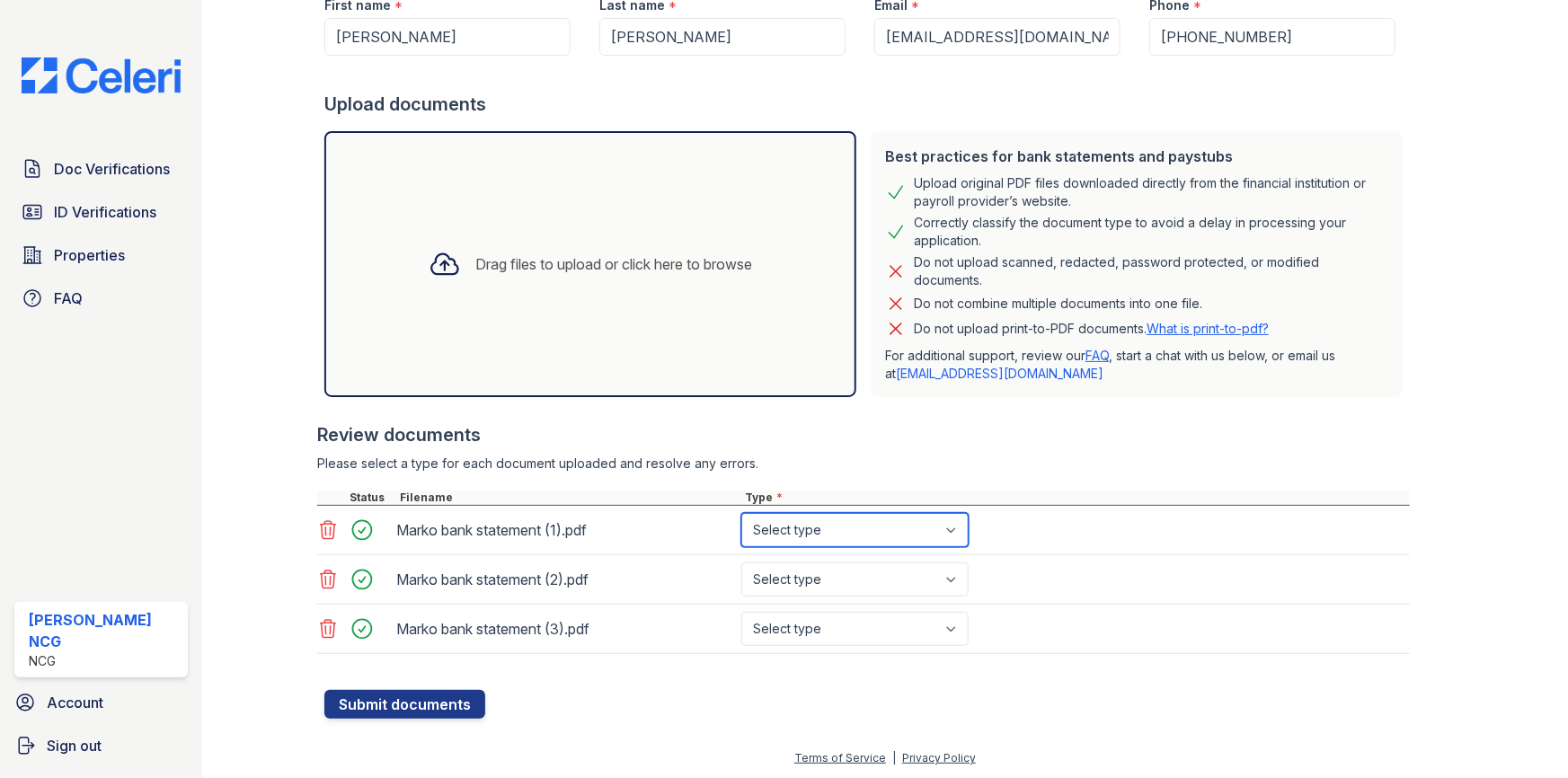
click at [811, 535] on select "Select type Paystub Bank Statement Offer Letter Tax Documents Benefit Award Let…" at bounding box center [854, 530] width 228 height 35
select select "bank_statement"
click at [741, 513] on select "Select type Paystub Bank Statement Offer Letter Tax Documents Benefit Award Let…" at bounding box center [854, 530] width 228 height 35
click at [828, 574] on select "Select type Paystub Bank Statement Offer Letter Tax Documents Benefit Award Let…" at bounding box center [854, 579] width 228 height 35
select select "bank_statement"
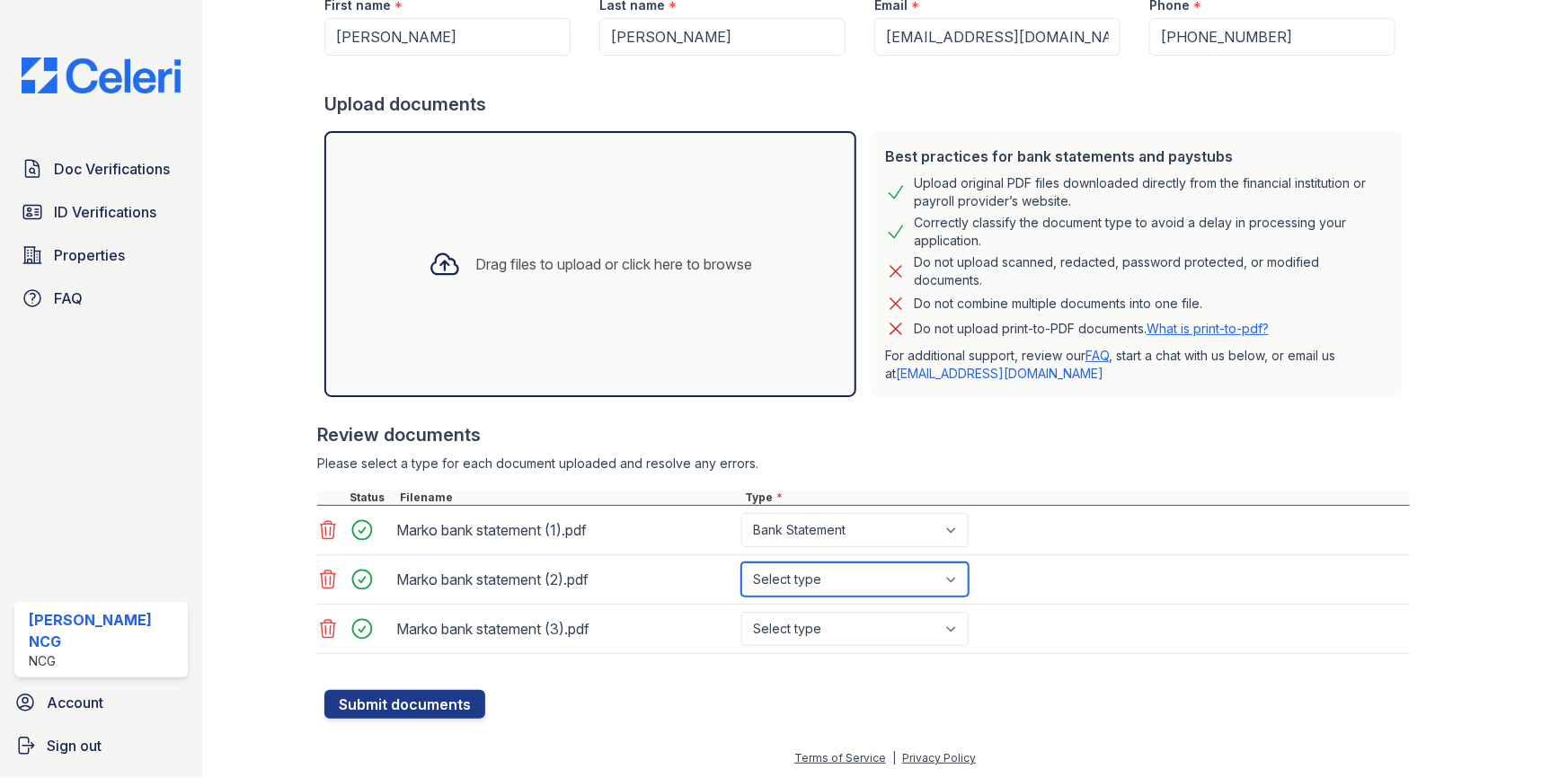
click at [741, 562] on select "Select type Paystub Bank Statement Offer Letter Tax Documents Benefit Award Let…" at bounding box center [854, 579] width 228 height 35
click at [830, 630] on select "Select type Paystub Bank Statement Offer Letter Tax Documents Benefit Award Let…" at bounding box center [854, 629] width 228 height 35
select select "bank_statement"
click at [741, 612] on select "Select type Paystub Bank Statement Offer Letter Tax Documents Benefit Award Let…" at bounding box center [854, 629] width 228 height 35
click at [430, 700] on button "Submit documents" at bounding box center [404, 704] width 160 height 29
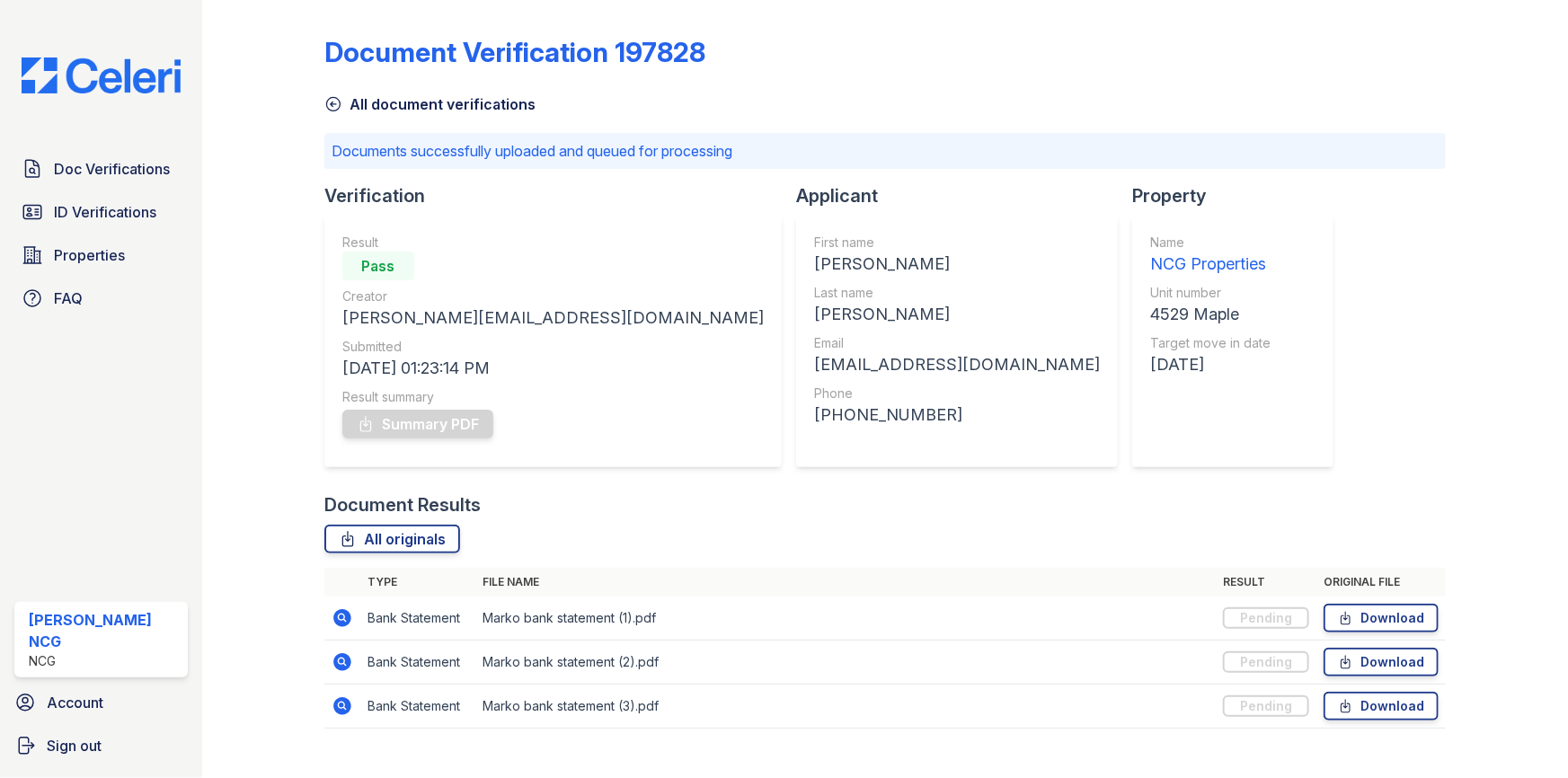
click at [1458, 233] on div at bounding box center [1492, 377] width 93 height 740
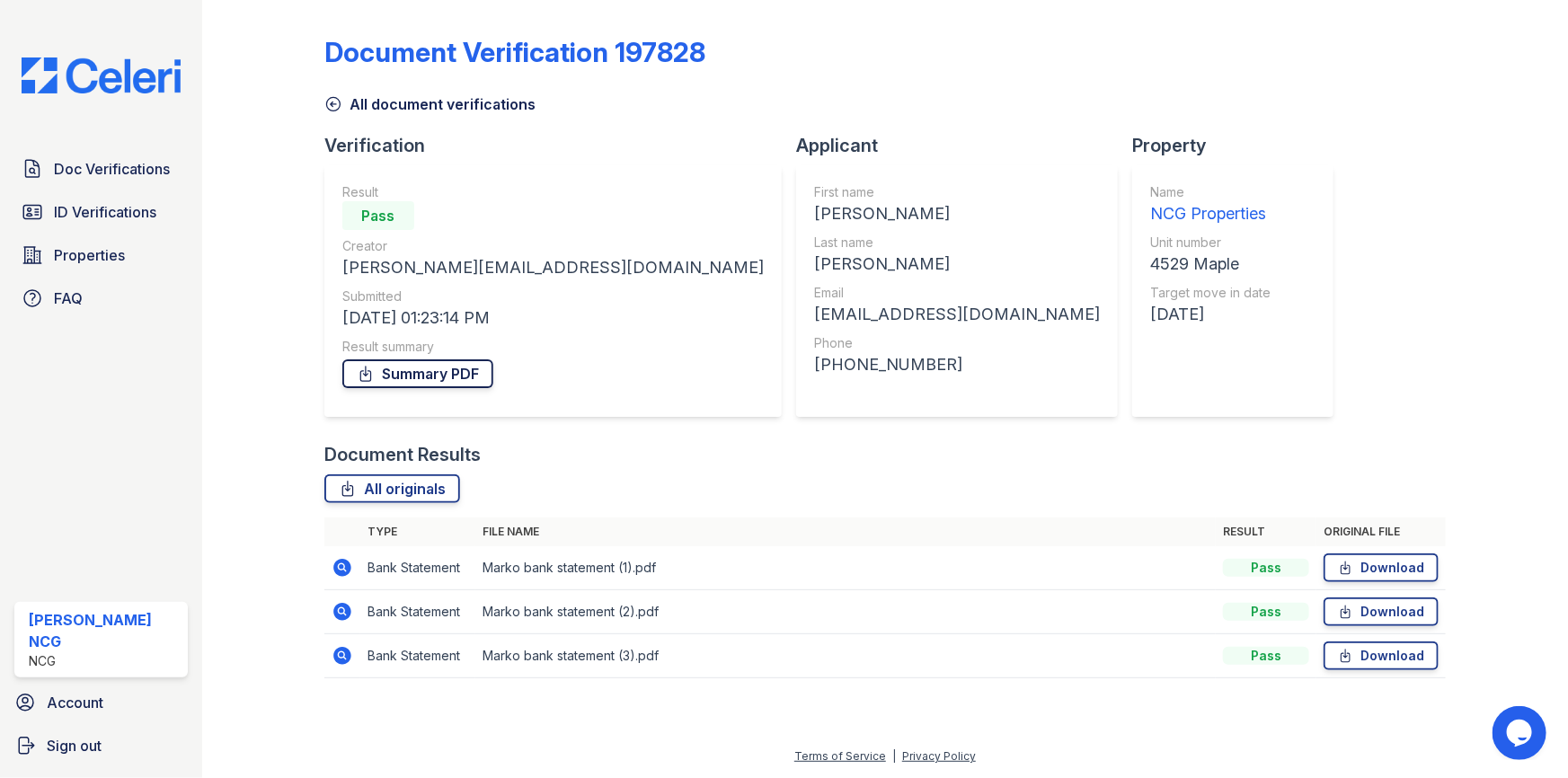
click at [435, 375] on link "Summary PDF" at bounding box center [417, 374] width 151 height 29
click at [98, 168] on span "Doc Verifications" at bounding box center [111, 169] width 116 height 21
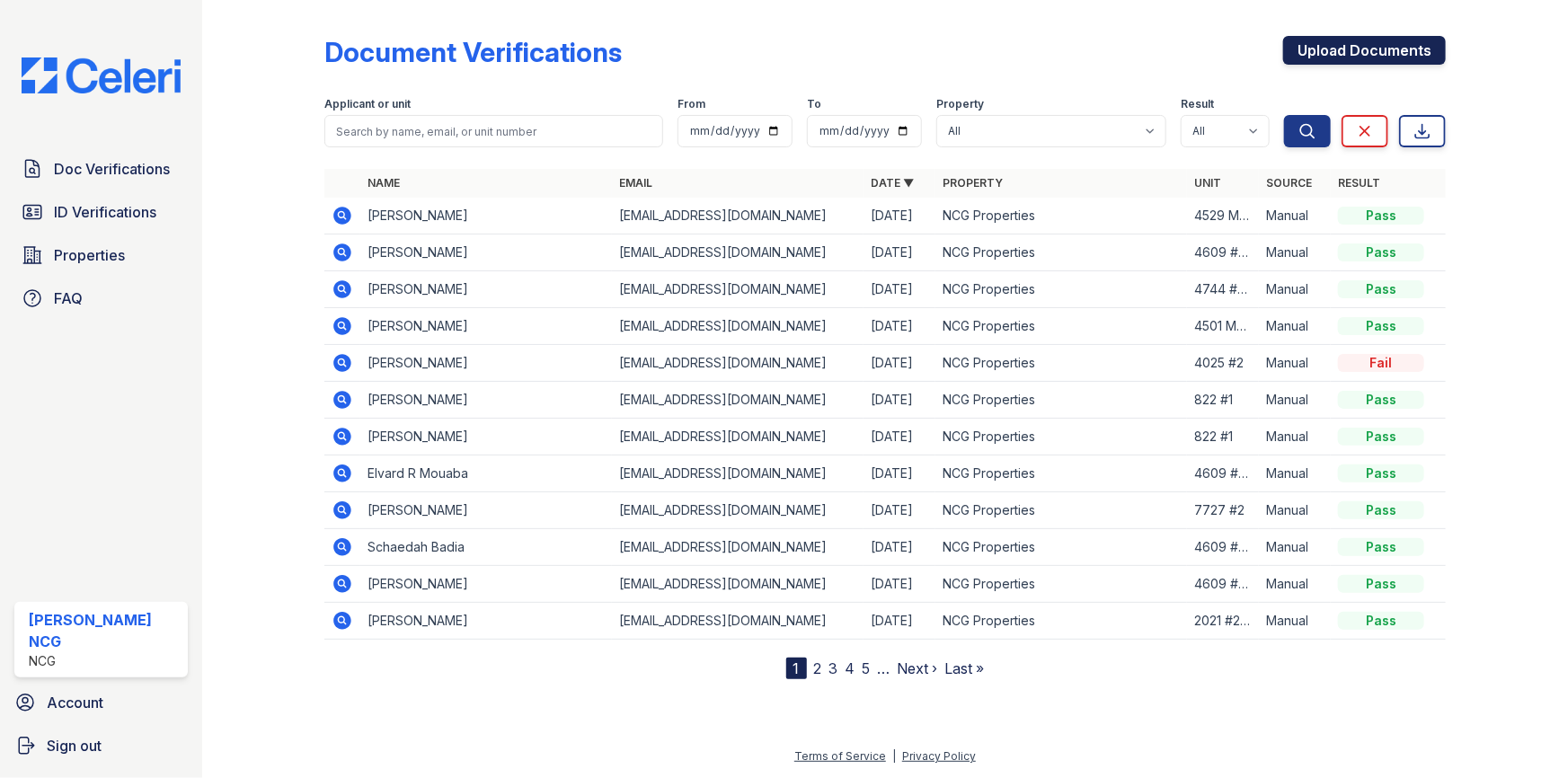
click at [1341, 40] on link "Upload Documents" at bounding box center [1363, 50] width 162 height 29
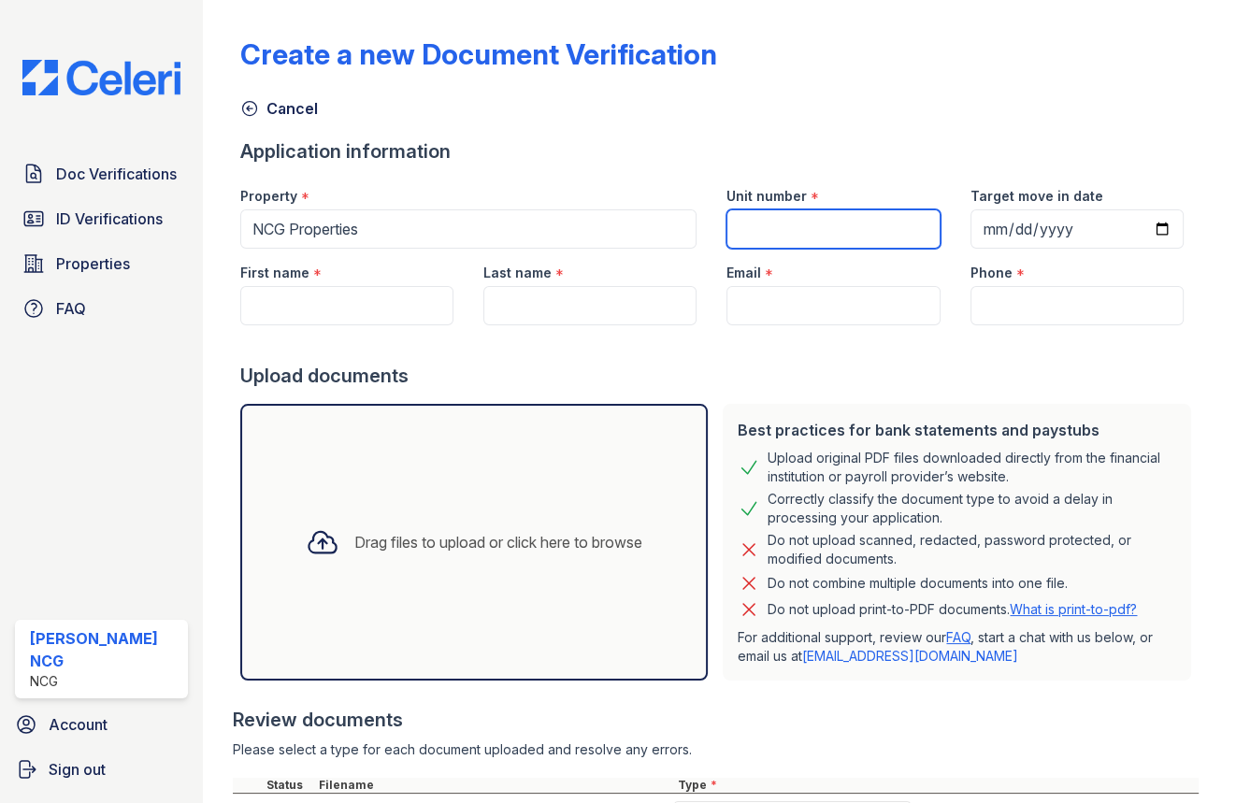
click at [813, 215] on input "Unit number" at bounding box center [833, 228] width 213 height 39
type input "4529 Maple"
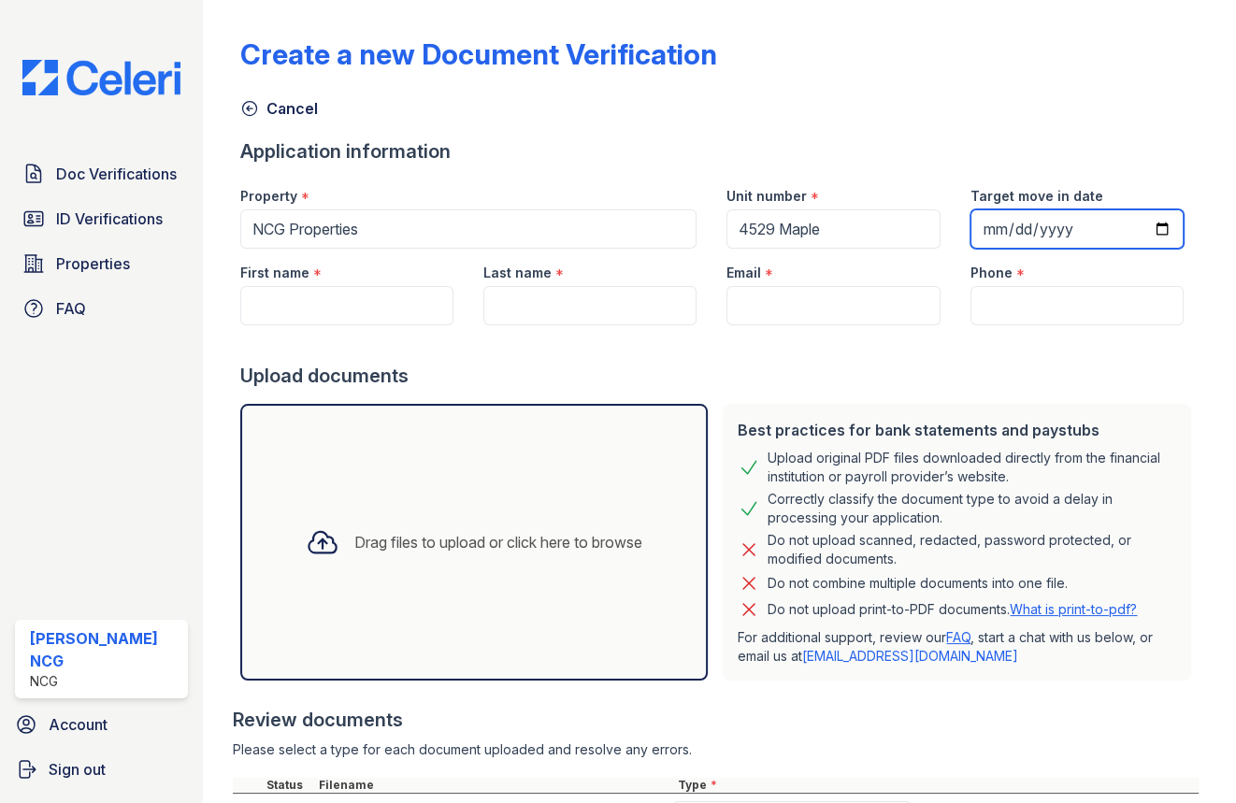
click at [993, 222] on input "Target move in date" at bounding box center [1077, 228] width 213 height 39
type input "252025-10-12"
type input "[DATE]"
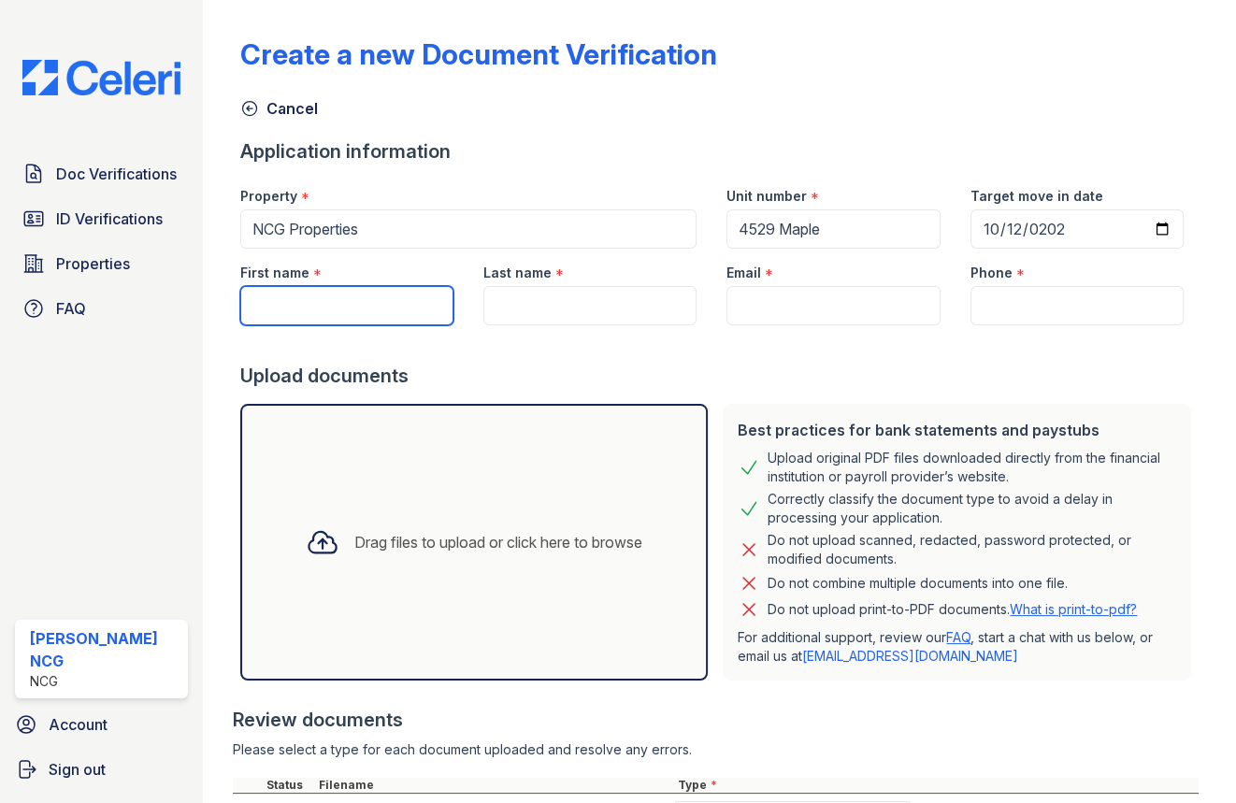
click at [303, 311] on input "First name" at bounding box center [346, 305] width 213 height 39
type input "Drazen"
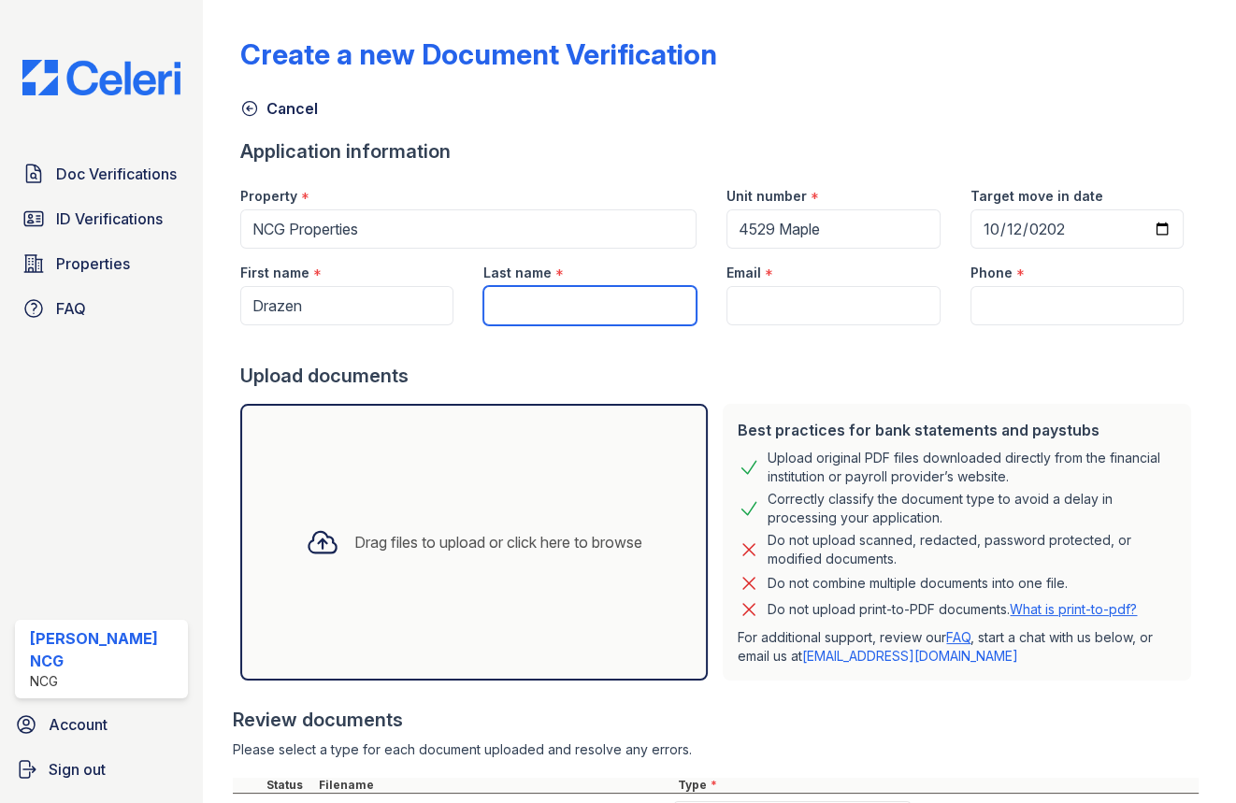
click at [526, 298] on input "Last name" at bounding box center [589, 305] width 213 height 39
paste input "Veselinovic"
type input "Veselinovic"
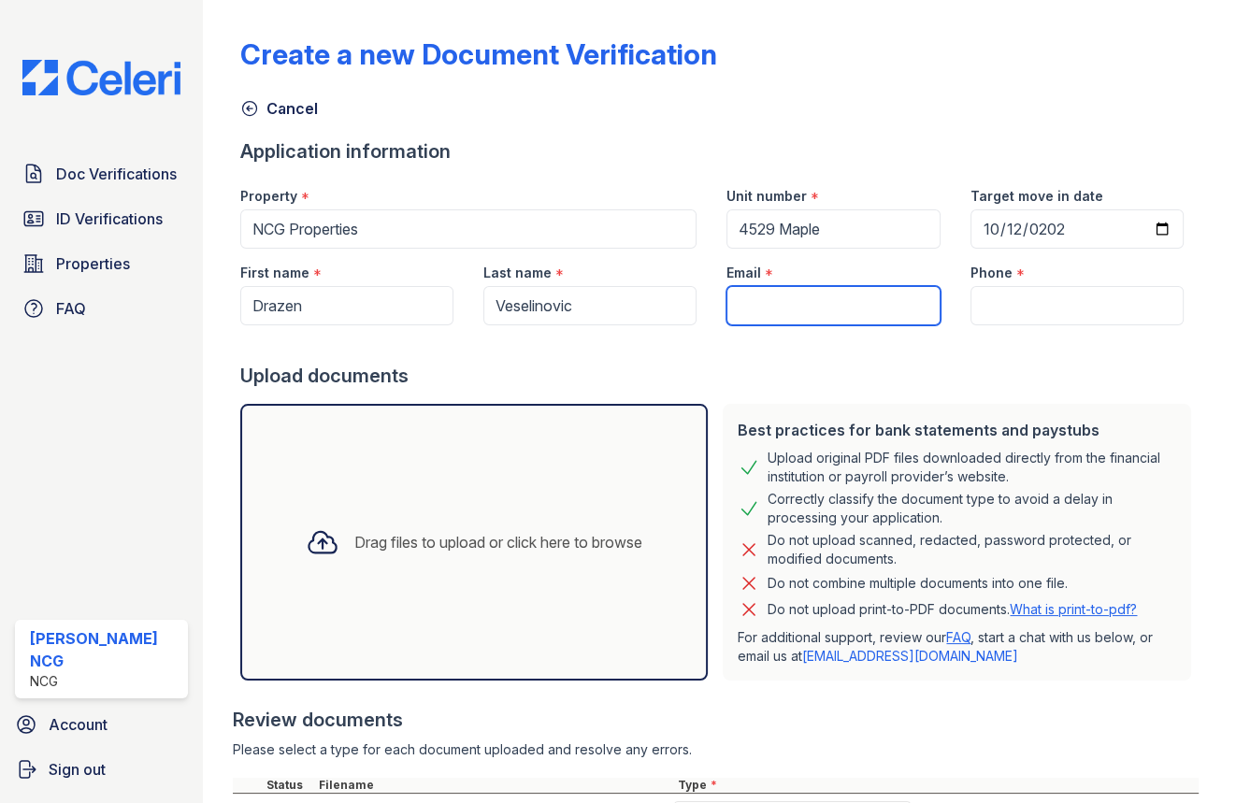
click at [813, 298] on input "Email" at bounding box center [833, 305] width 213 height 39
paste input "[EMAIL_ADDRESS][DOMAIN_NAME]"
type input "[EMAIL_ADDRESS][DOMAIN_NAME]"
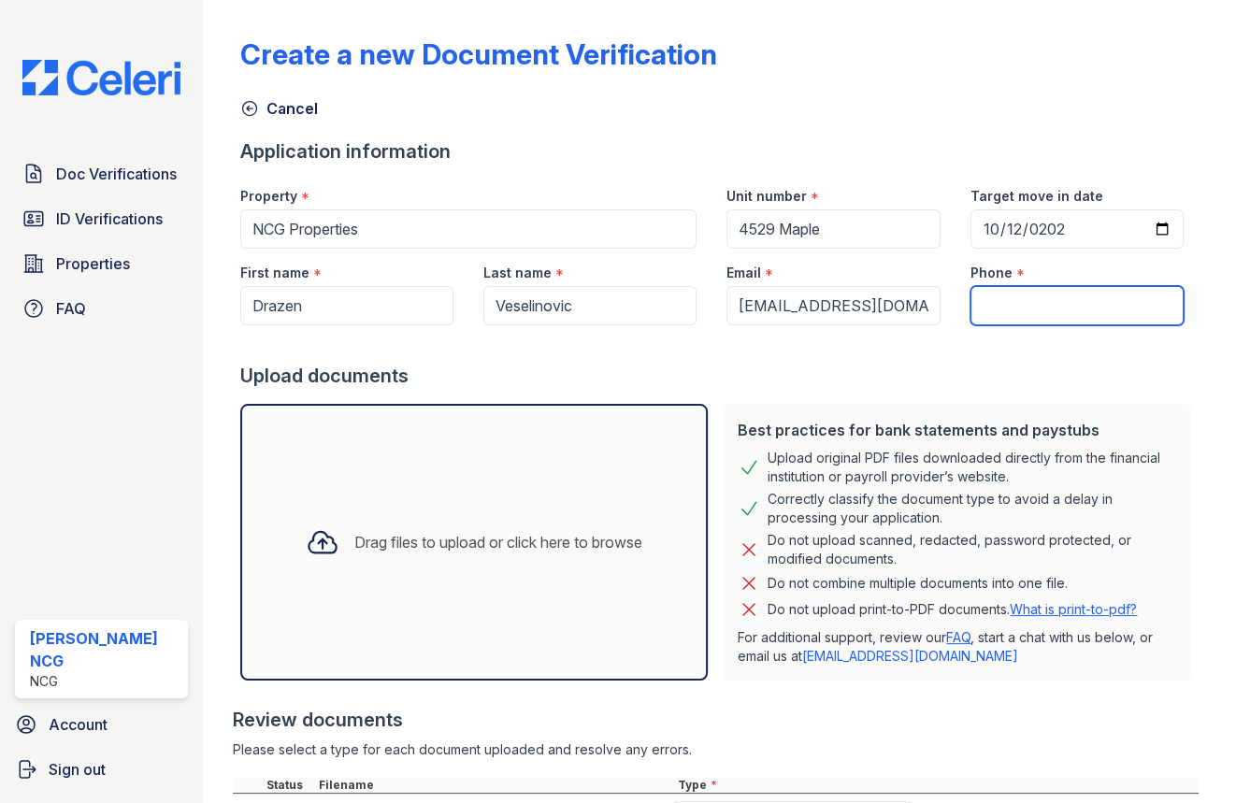
click at [1029, 303] on input "Phone" at bounding box center [1077, 305] width 213 height 39
paste input "[PHONE_NUMBER]"
type input "[PHONE_NUMBER]"
drag, startPoint x: 963, startPoint y: 381, endPoint x: 943, endPoint y: 376, distance: 20.2
click at [963, 381] on div "Upload documents" at bounding box center [719, 376] width 959 height 26
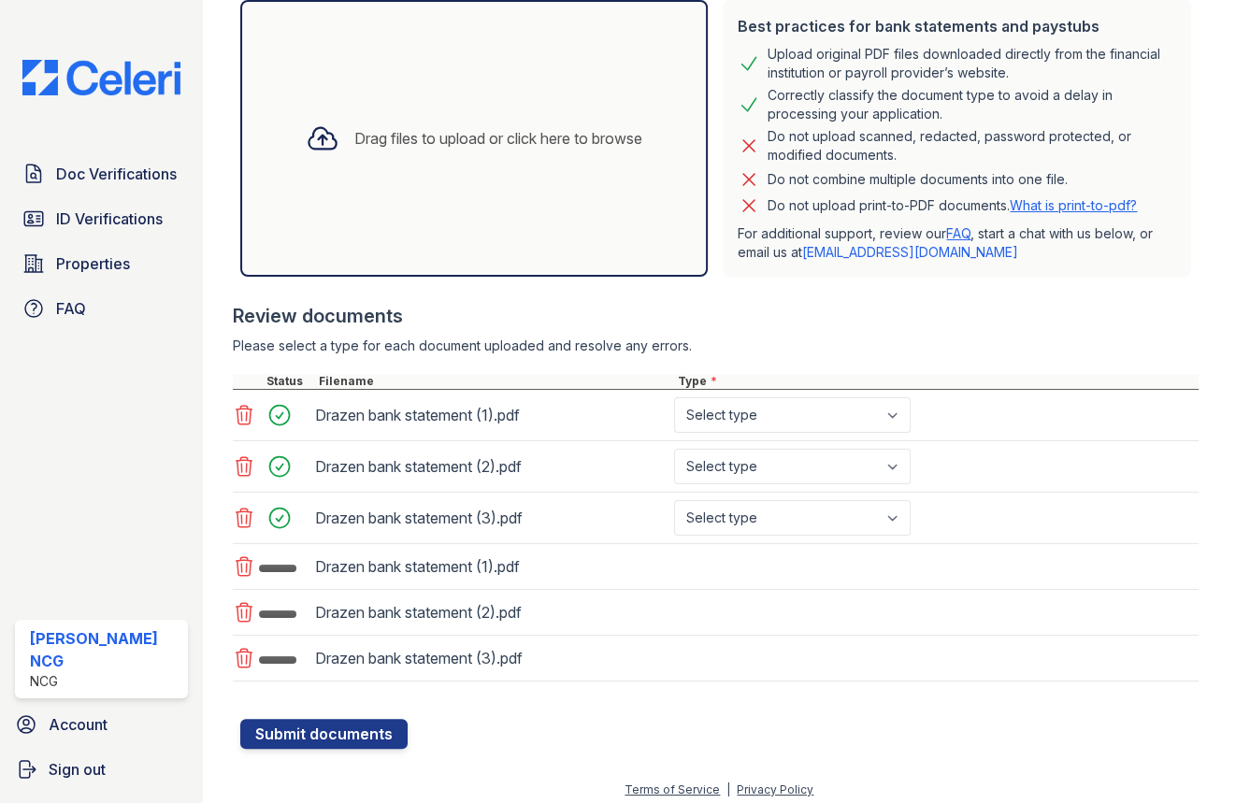
scroll to position [411, 0]
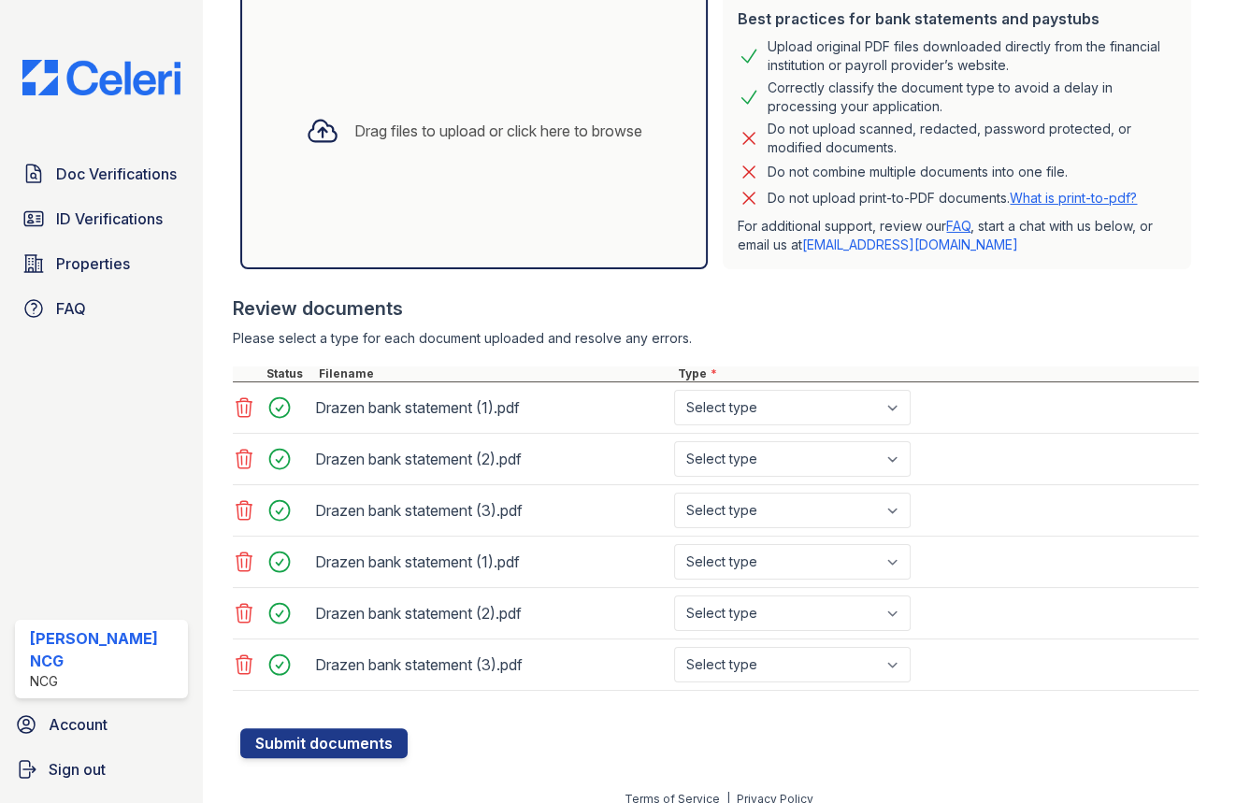
click at [242, 562] on icon at bounding box center [244, 562] width 22 height 22
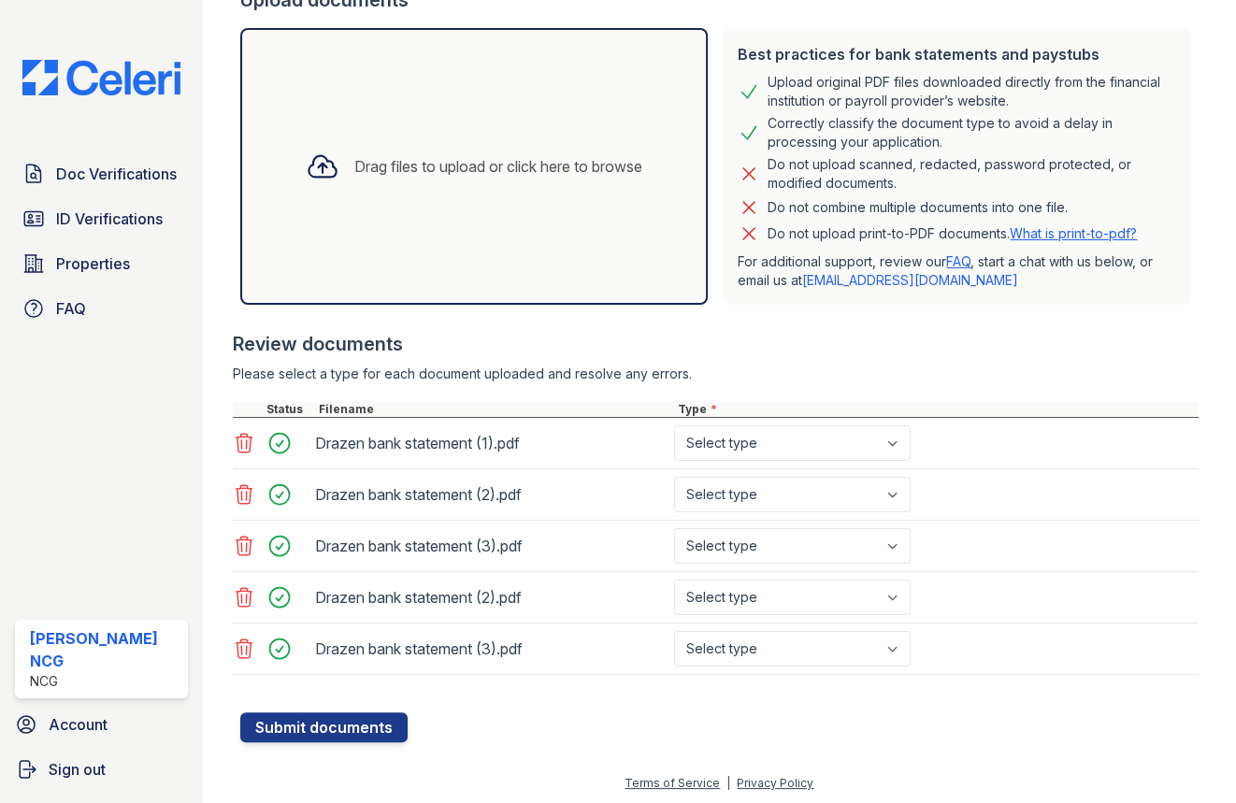
click at [243, 596] on icon at bounding box center [244, 597] width 22 height 22
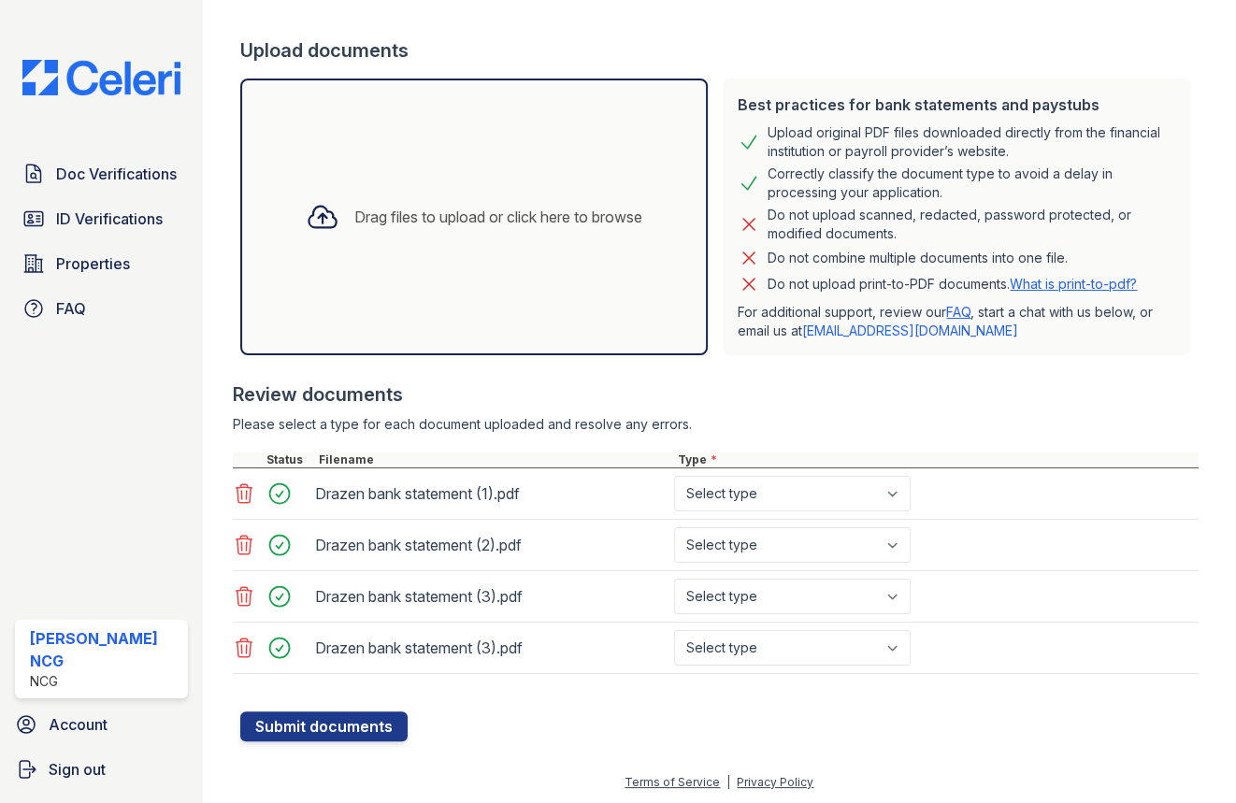
click at [252, 640] on icon at bounding box center [244, 648] width 16 height 19
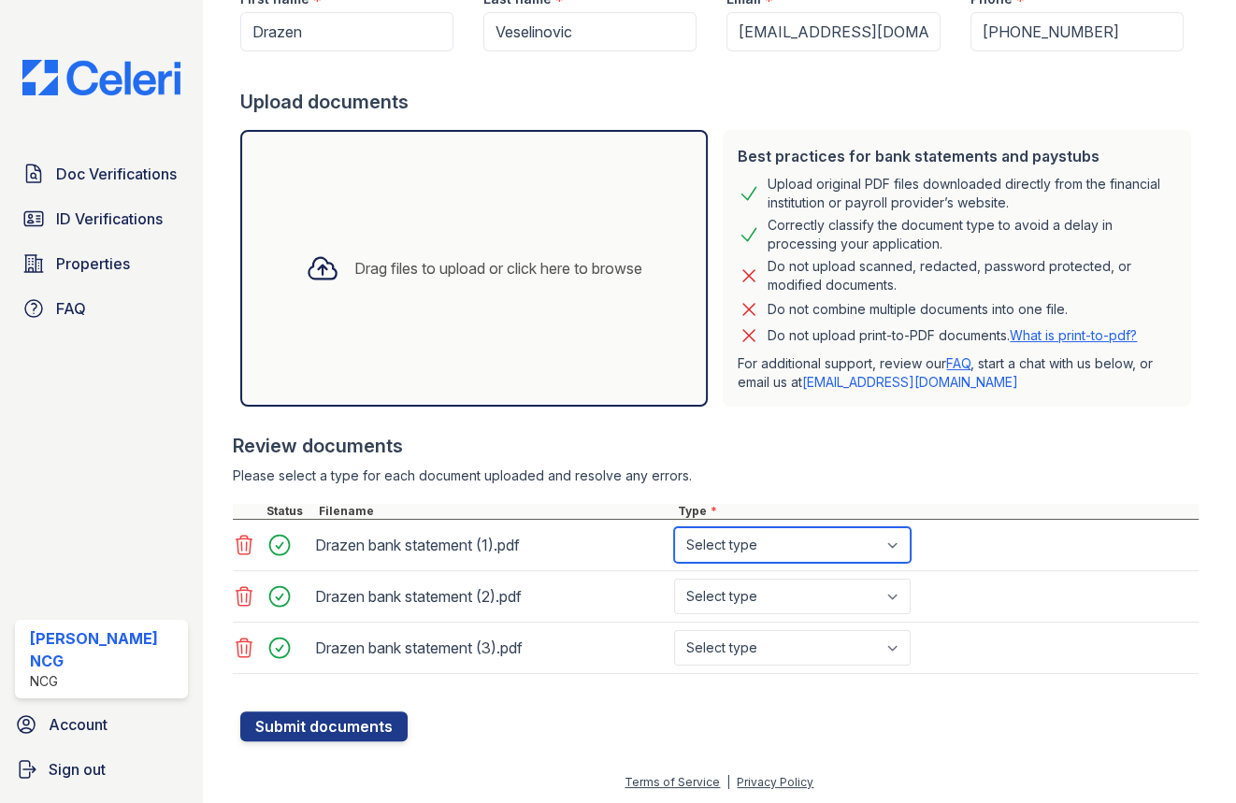
drag, startPoint x: 835, startPoint y: 541, endPoint x: 824, endPoint y: 543, distance: 11.4
click at [835, 541] on select "Select type Paystub Bank Statement Offer Letter Tax Documents Benefit Award Let…" at bounding box center [792, 545] width 237 height 36
select select "bank_statement"
click at [674, 527] on select "Select type Paystub Bank Statement Offer Letter Tax Documents Benefit Award Let…" at bounding box center [792, 545] width 237 height 36
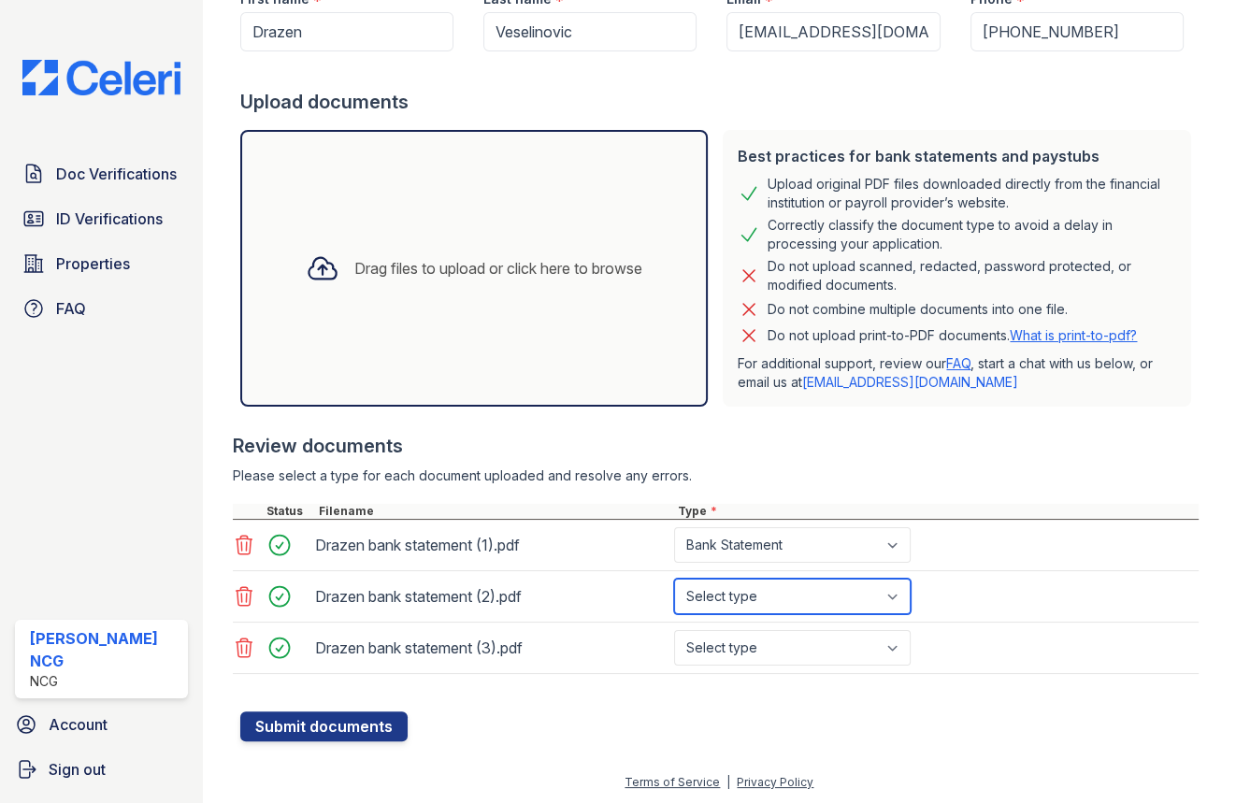
drag, startPoint x: 752, startPoint y: 597, endPoint x: 754, endPoint y: 609, distance: 12.3
click at [752, 597] on select "Select type Paystub Bank Statement Offer Letter Tax Documents Benefit Award Let…" at bounding box center [792, 597] width 237 height 36
select select "bank_statement"
click at [674, 579] on select "Select type Paystub Bank Statement Offer Letter Tax Documents Benefit Award Let…" at bounding box center [792, 597] width 237 height 36
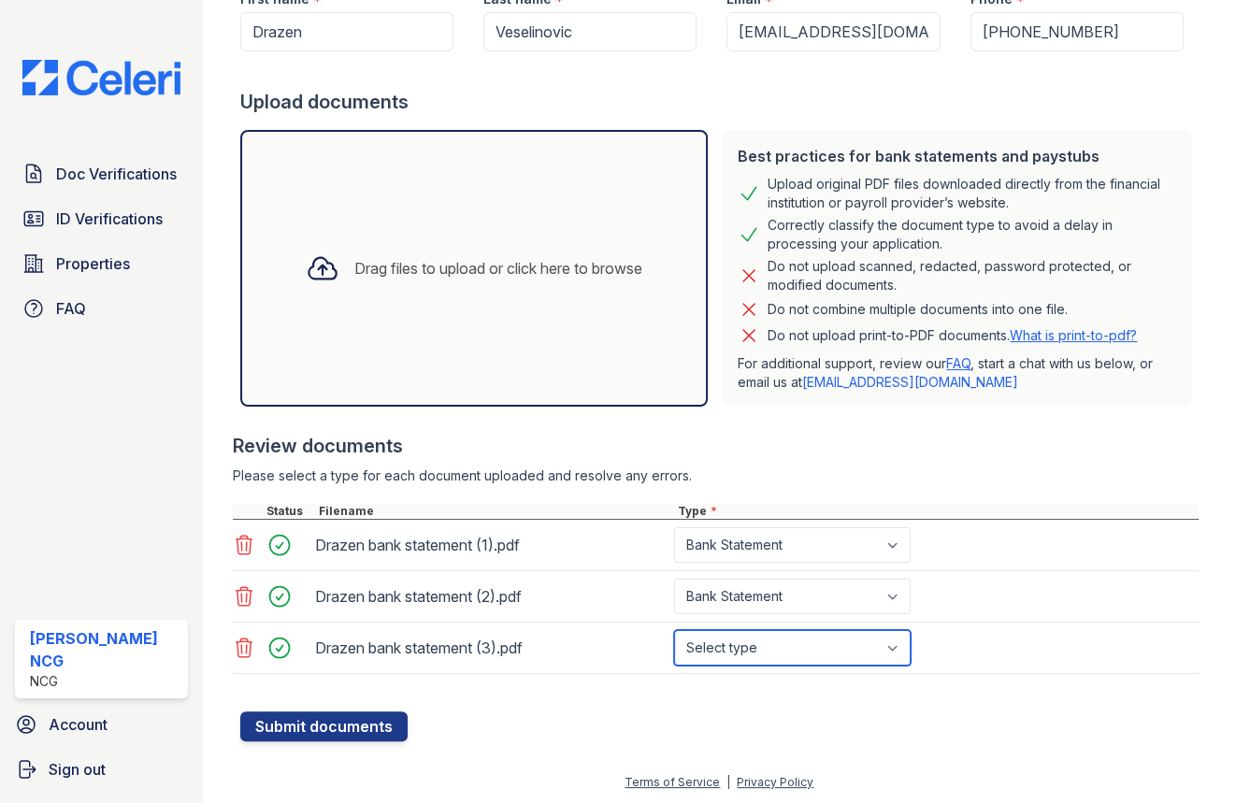
click at [766, 656] on select "Select type Paystub Bank Statement Offer Letter Tax Documents Benefit Award Let…" at bounding box center [792, 648] width 237 height 36
select select "bank_statement"
click at [674, 630] on select "Select type Paystub Bank Statement Offer Letter Tax Documents Benefit Award Let…" at bounding box center [792, 648] width 237 height 36
click at [767, 694] on div at bounding box center [719, 702] width 959 height 19
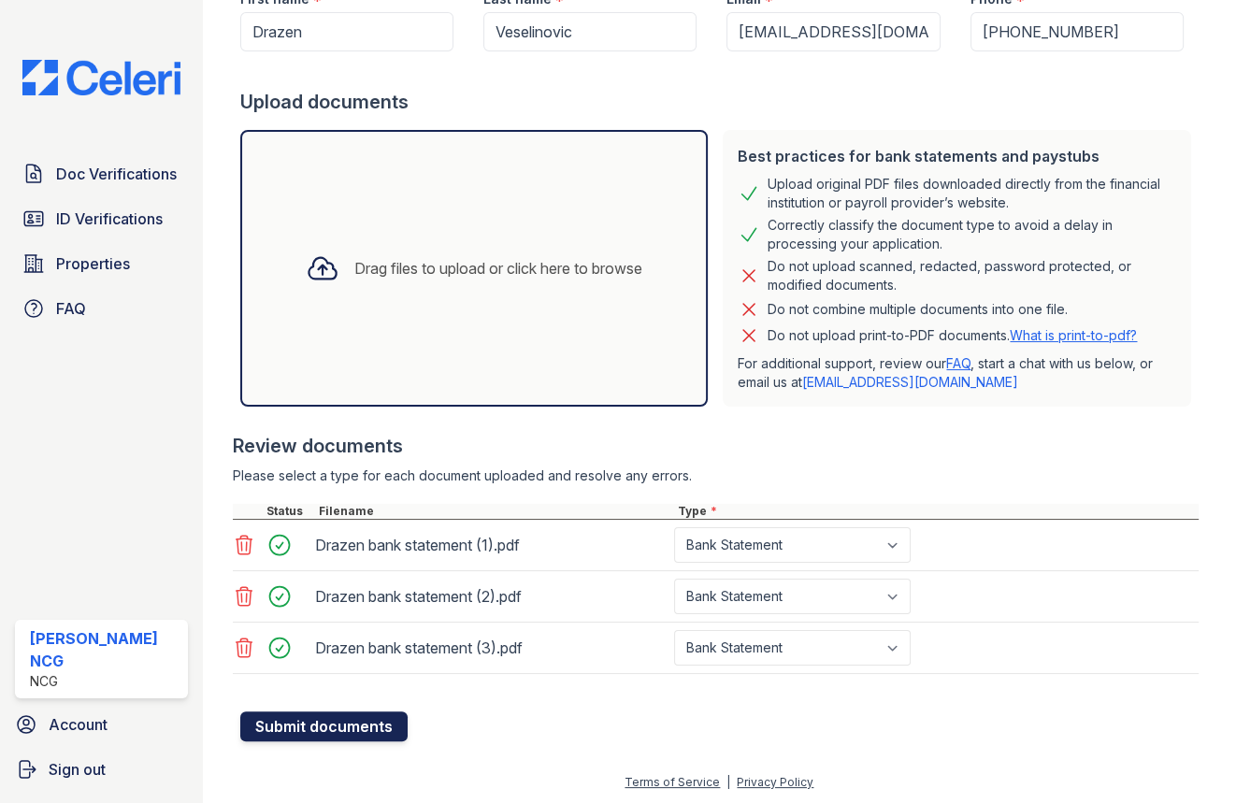
click at [317, 719] on button "Submit documents" at bounding box center [323, 727] width 167 height 30
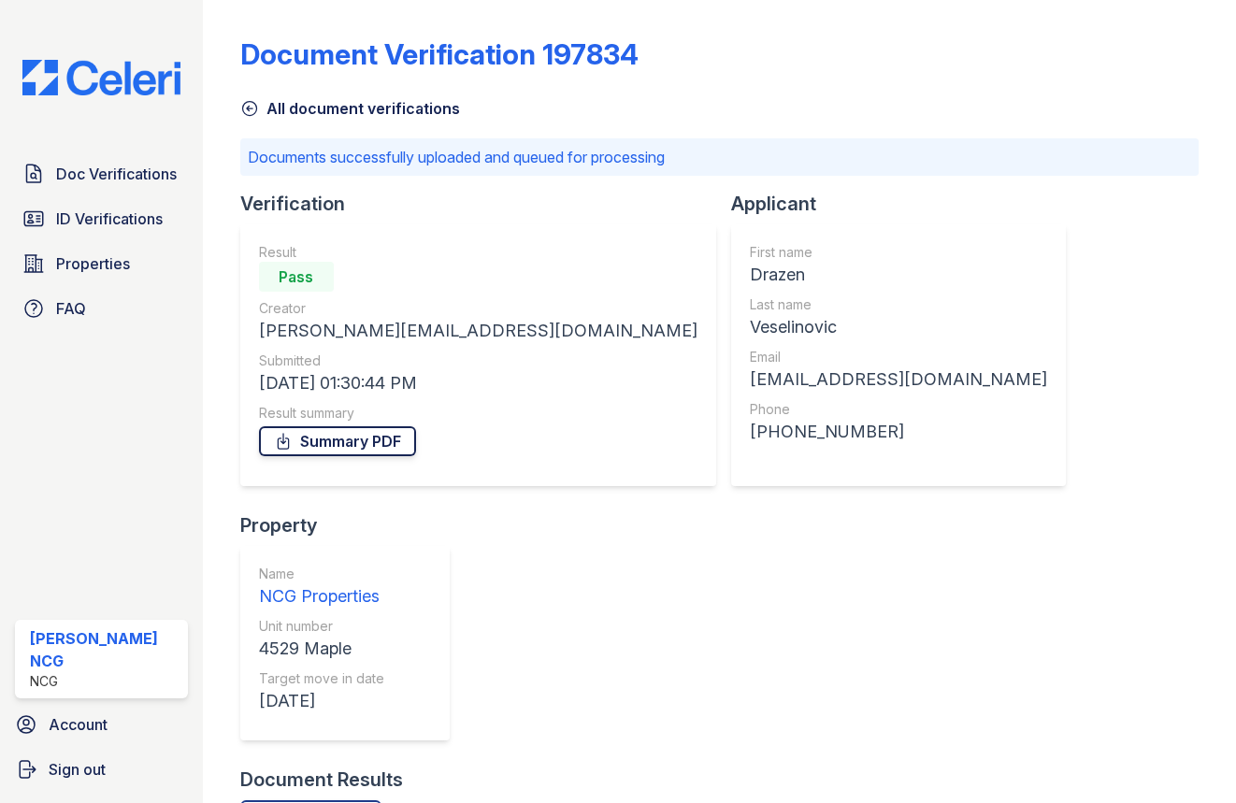
click at [341, 447] on link "Summary PDF" at bounding box center [337, 441] width 157 height 30
click at [733, 65] on div "Document Verification 197834" at bounding box center [719, 61] width 959 height 49
drag, startPoint x: 912, startPoint y: 89, endPoint x: 857, endPoint y: 74, distance: 56.3
click at [912, 89] on div "All document verifications" at bounding box center [719, 103] width 959 height 34
